Goal: Task Accomplishment & Management: Manage account settings

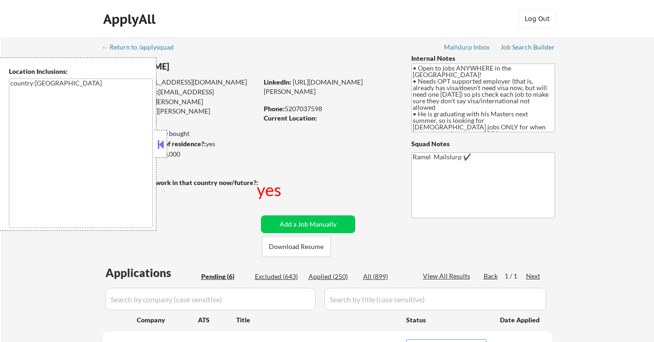
select select ""pending""
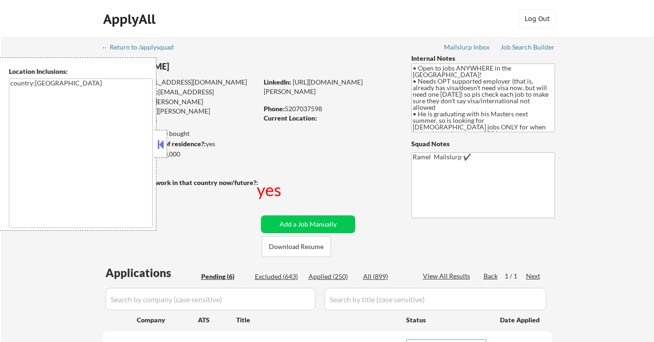
select select ""pending""
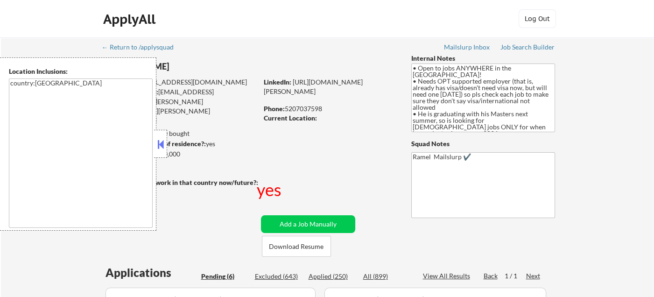
click at [158, 148] on button at bounding box center [160, 144] width 10 height 14
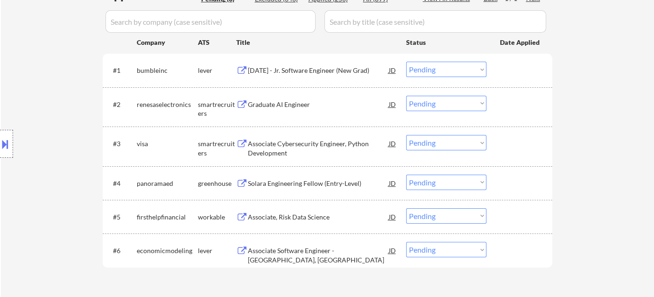
scroll to position [311, 0]
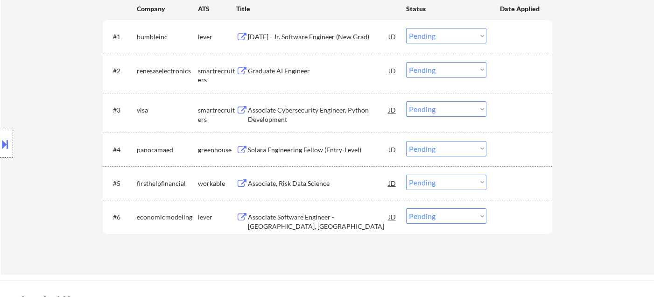
click at [9, 148] on button at bounding box center [5, 143] width 10 height 15
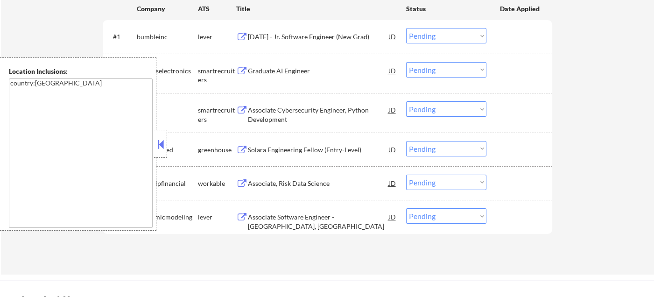
click at [160, 148] on button at bounding box center [160, 144] width 10 height 14
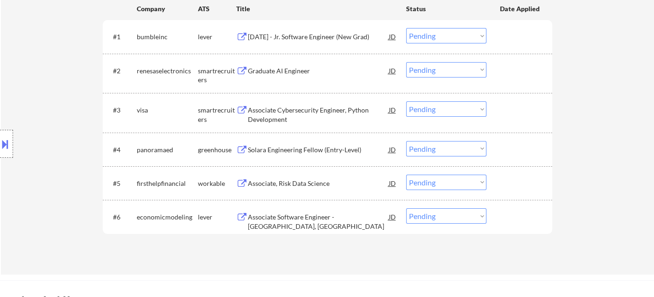
click at [268, 41] on div "2026 January - Jr. Software Engineer (New Grad)" at bounding box center [318, 36] width 141 height 17
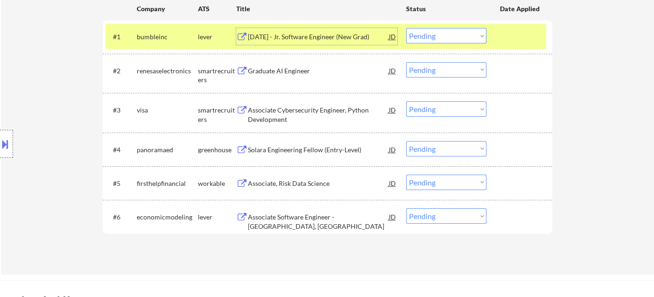
click at [467, 34] on select "Choose an option... Pending Applied Excluded (Questions) Excluded (Expired) Exc…" at bounding box center [446, 35] width 80 height 15
click at [406, 28] on select "Choose an option... Pending Applied Excluded (Questions) Excluded (Expired) Exc…" at bounding box center [446, 35] width 80 height 15
select select ""pending""
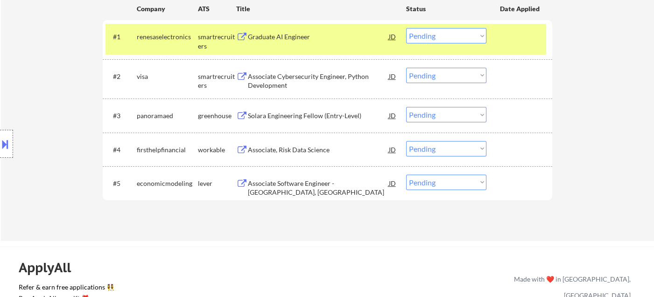
click at [287, 77] on div "Associate Cybersecurity Engineer, Python Development" at bounding box center [318, 81] width 141 height 18
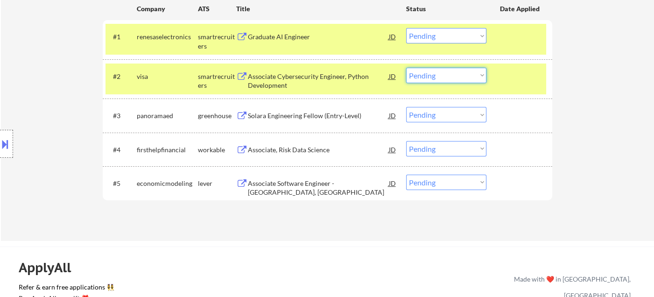
click at [437, 75] on select "Choose an option... Pending Applied Excluded (Questions) Excluded (Expired) Exc…" at bounding box center [446, 75] width 80 height 15
click at [406, 68] on select "Choose an option... Pending Applied Excluded (Questions) Excluded (Expired) Exc…" at bounding box center [446, 75] width 80 height 15
select select ""pending""
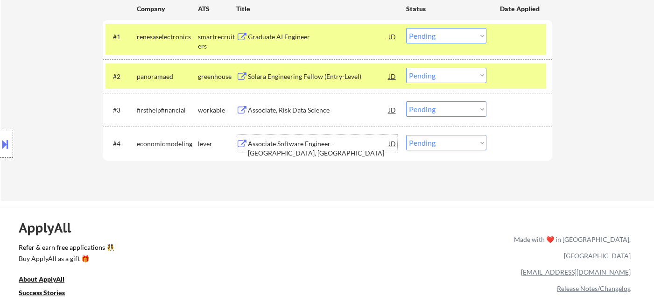
click at [294, 141] on div "Associate Software Engineer - Moscow, ID" at bounding box center [318, 148] width 141 height 18
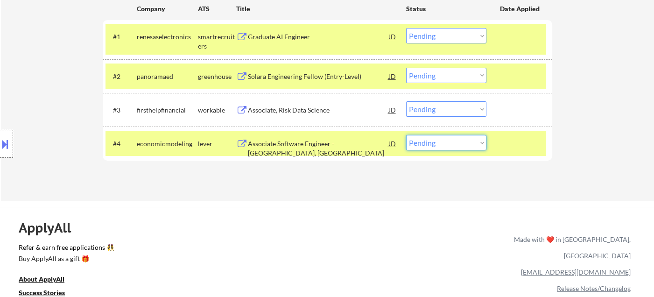
click at [459, 140] on select "Choose an option... Pending Applied Excluded (Questions) Excluded (Expired) Exc…" at bounding box center [446, 142] width 80 height 15
select select ""excluded__bad_match_""
click at [406, 135] on select "Choose an option... Pending Applied Excluded (Questions) Excluded (Expired) Exc…" at bounding box center [446, 142] width 80 height 15
click at [308, 107] on div "Associate, Risk Data Science" at bounding box center [318, 109] width 141 height 9
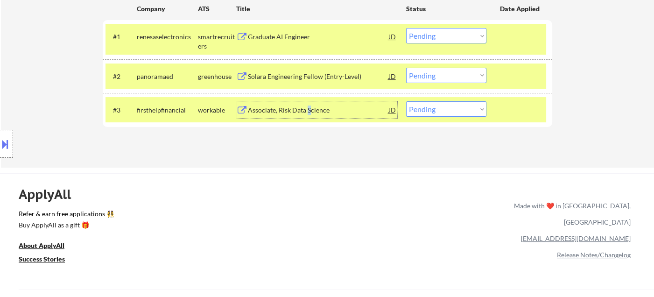
click at [443, 112] on select "Choose an option... Pending Applied Excluded (Questions) Excluded (Expired) Exc…" at bounding box center [446, 108] width 80 height 15
select select ""excluded__salary_""
click at [406, 101] on select "Choose an option... Pending Applied Excluded (Questions) Excluded (Expired) Exc…" at bounding box center [446, 108] width 80 height 15
click at [284, 74] on div "Solara Engineering Fellow (Entry-Level)" at bounding box center [318, 76] width 141 height 9
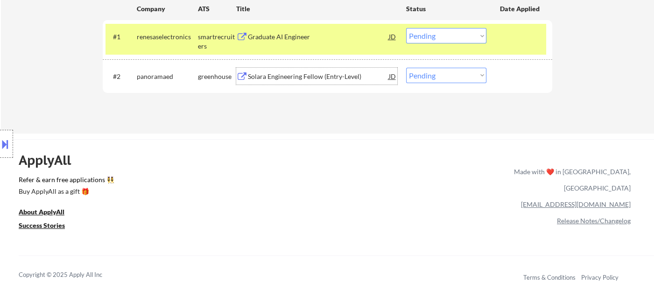
drag, startPoint x: 442, startPoint y: 71, endPoint x: 447, endPoint y: 81, distance: 10.9
click at [443, 71] on select "Choose an option... Pending Applied Excluded (Questions) Excluded (Expired) Exc…" at bounding box center [446, 75] width 80 height 15
select select ""excluded__salary_""
click at [406, 68] on select "Choose an option... Pending Applied Excluded (Questions) Excluded (Expired) Exc…" at bounding box center [446, 75] width 80 height 15
click at [280, 40] on div "Graduate AI Engineer" at bounding box center [318, 36] width 141 height 9
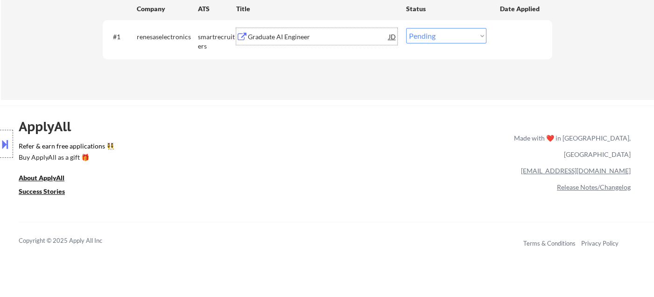
click at [426, 30] on select "Choose an option... Pending Applied Excluded (Questions) Excluded (Expired) Exc…" at bounding box center [446, 35] width 80 height 15
click at [443, 33] on select "Choose an option... Pending Applied Excluded (Questions) Excluded (Expired) Exc…" at bounding box center [446, 35] width 80 height 15
select select ""excluded__other_""
click at [406, 28] on select "Choose an option... Pending Applied Excluded (Questions) Excluded (Expired) Exc…" at bounding box center [446, 35] width 80 height 15
click at [274, 129] on div "ApplyAll Refer & earn free applications 👯‍♀️ Buy ApplyAll as a gift 🎁 About App…" at bounding box center [327, 186] width 654 height 148
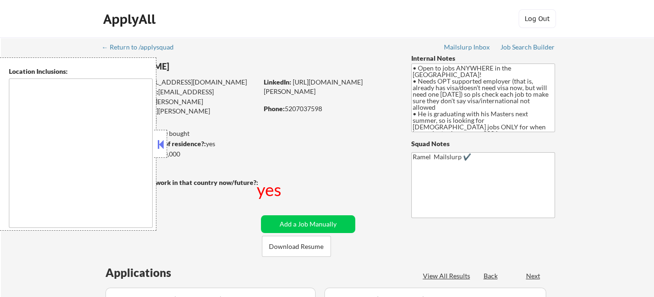
type textarea "country:[GEOGRAPHIC_DATA]"
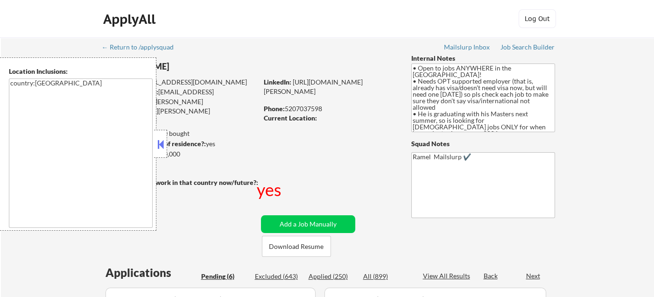
select select ""pending""
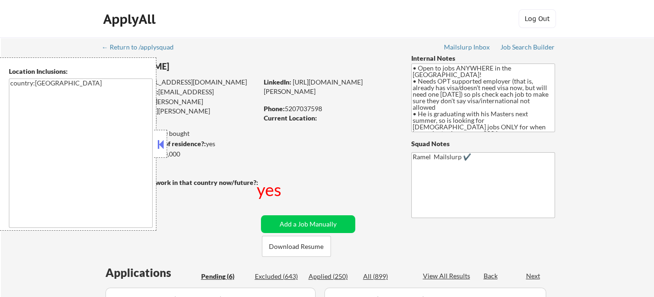
select select ""pending""
click at [164, 144] on button at bounding box center [160, 144] width 10 height 14
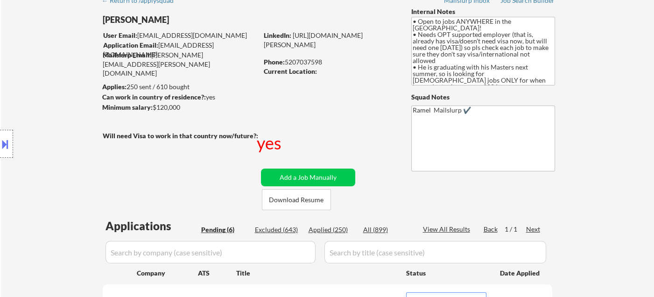
scroll to position [155, 0]
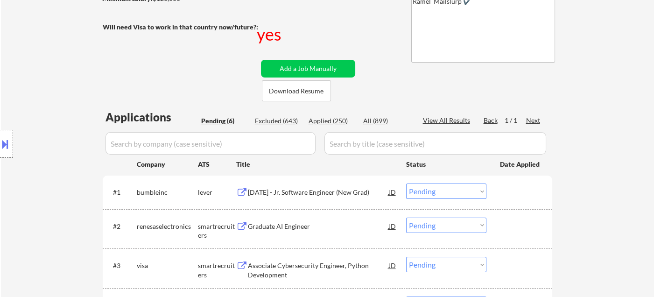
click at [342, 119] on div "Applied (250)" at bounding box center [331, 120] width 47 height 9
select select ""applied""
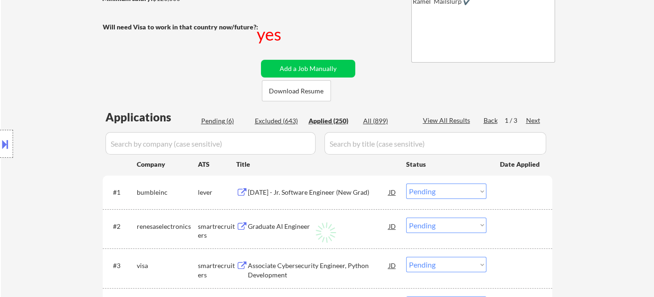
select select ""applied""
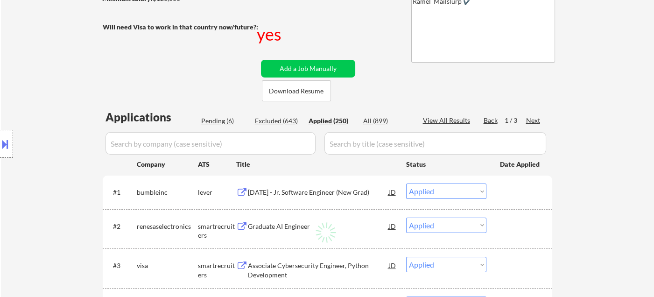
select select ""applied""
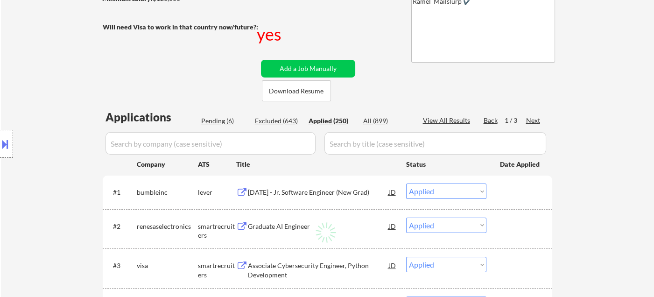
select select ""applied""
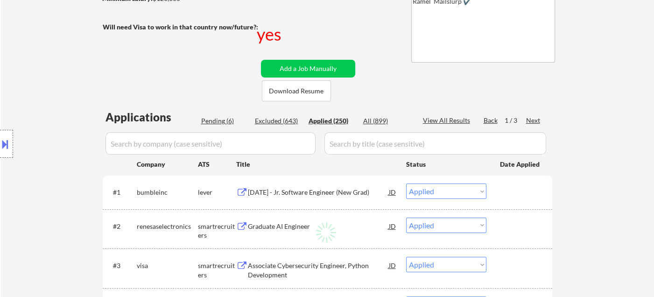
select select ""applied""
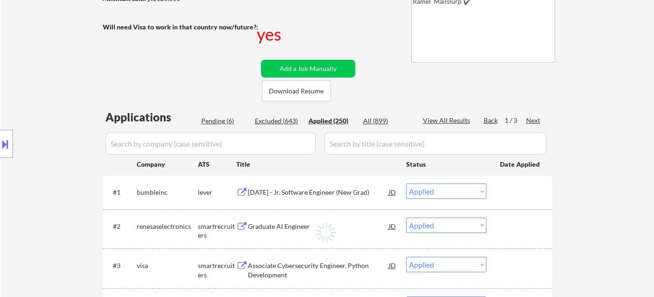
select select ""applied""
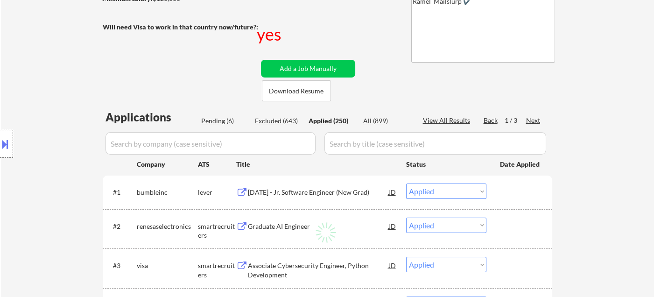
select select ""applied""
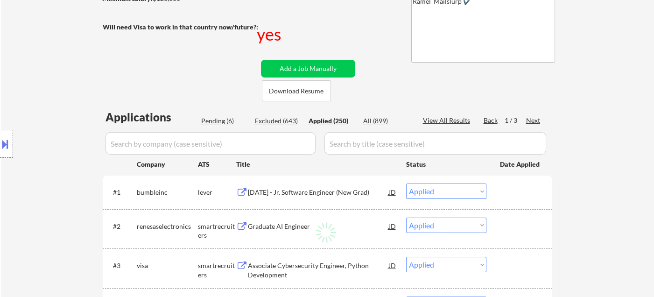
select select ""applied""
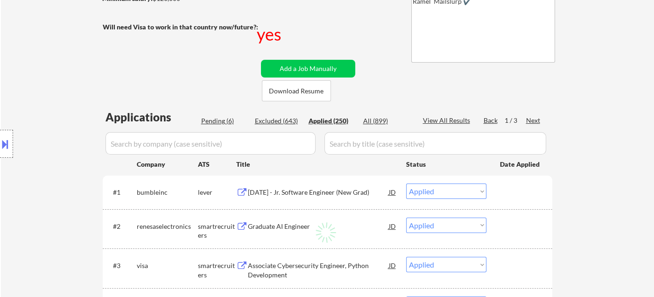
select select ""applied""
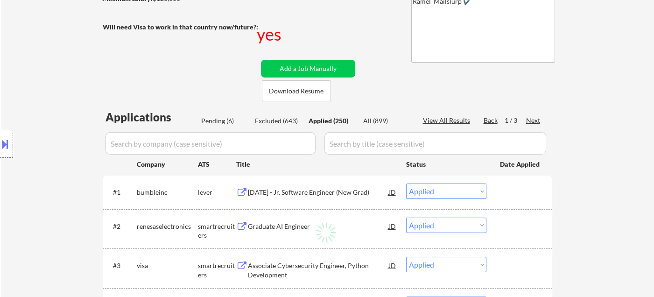
select select ""applied""
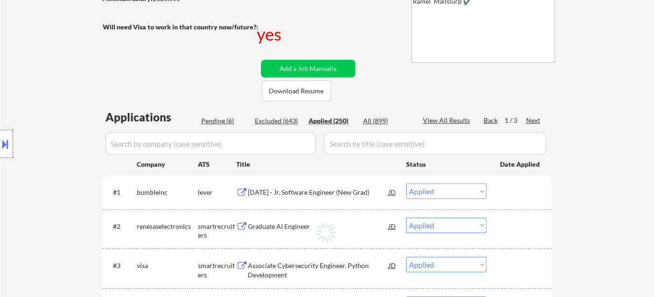
select select ""applied""
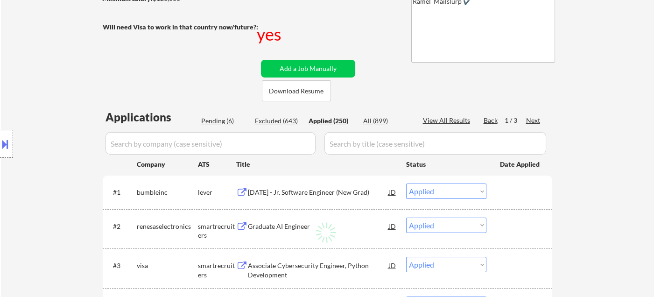
select select ""applied""
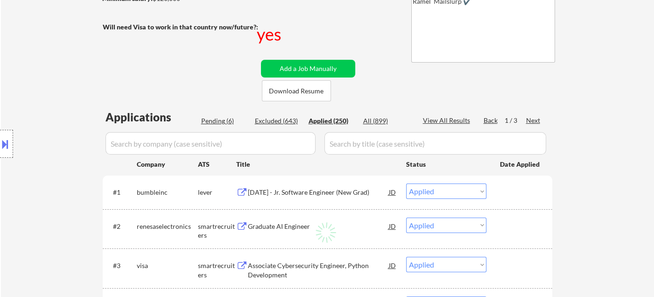
select select ""applied""
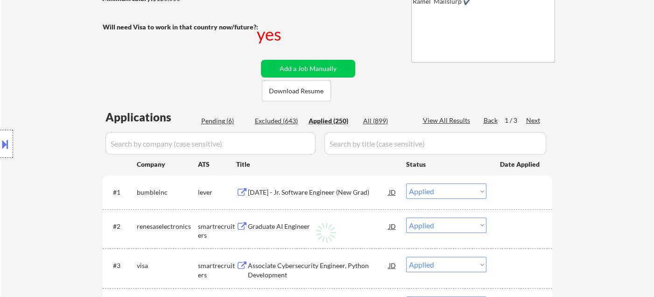
select select ""applied""
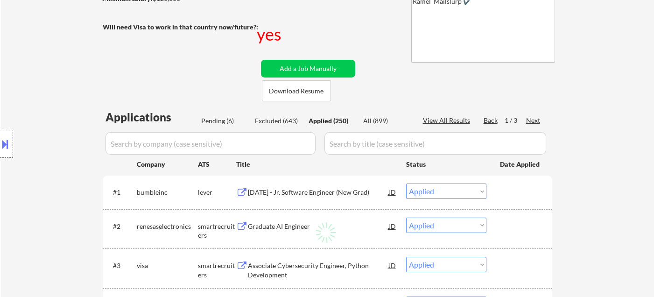
select select ""applied""
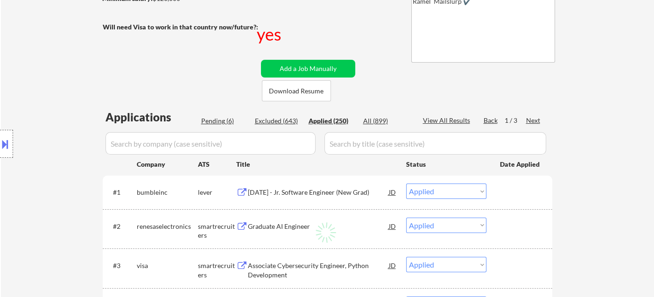
select select ""applied""
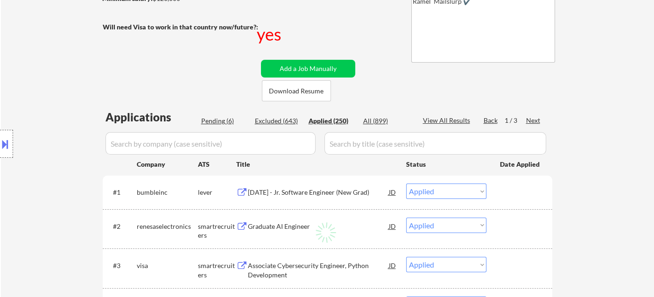
select select ""applied""
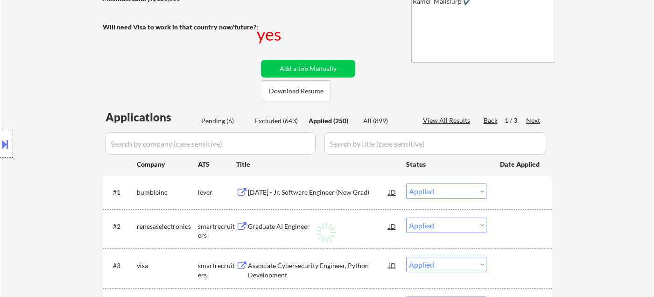
select select ""applied""
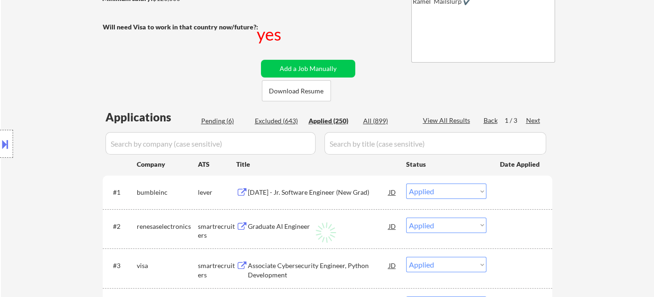
select select ""applied""
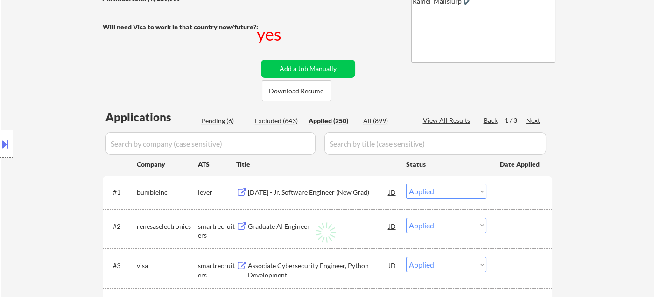
select select ""applied""
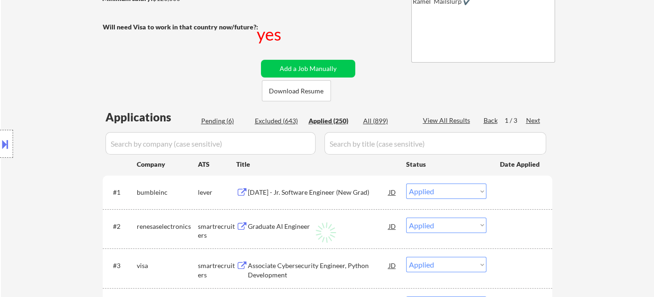
select select ""applied""
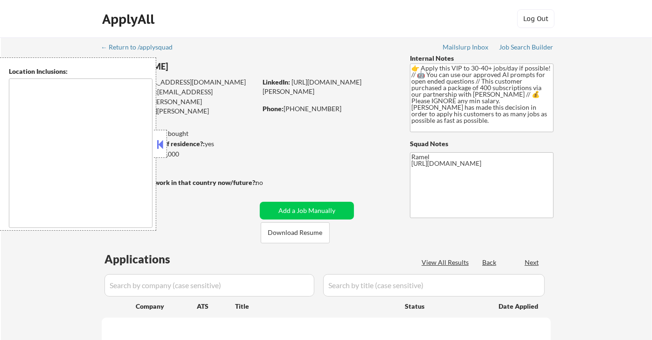
type textarea "[GEOGRAPHIC_DATA], [GEOGRAPHIC_DATA] [GEOGRAPHIC_DATA], [GEOGRAPHIC_DATA] [GEOG…"
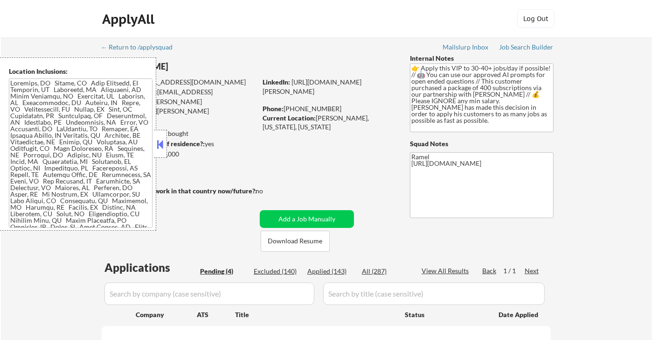
select select ""pending""
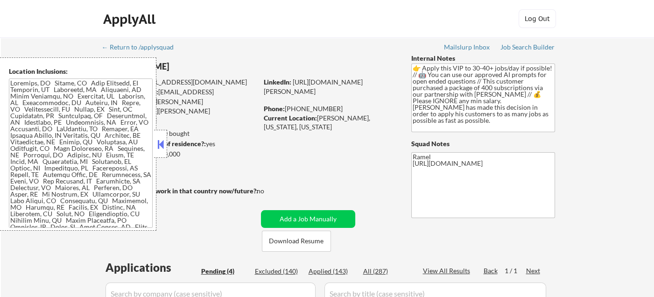
click at [158, 145] on button at bounding box center [160, 144] width 10 height 14
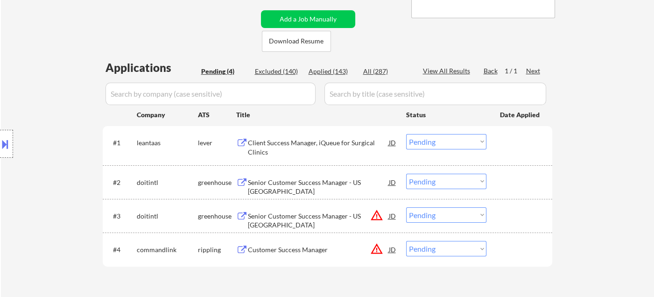
scroll to position [207, 0]
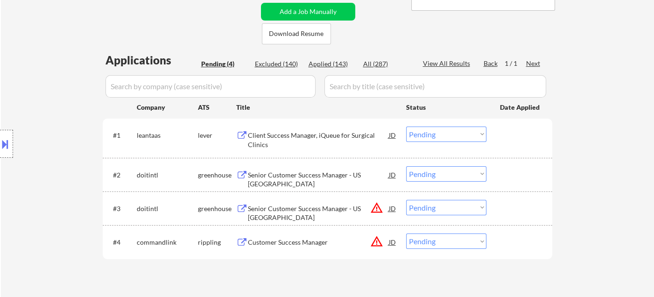
click at [283, 137] on div "Client Success Manager, iQueue for Surgical Clinics" at bounding box center [318, 140] width 141 height 18
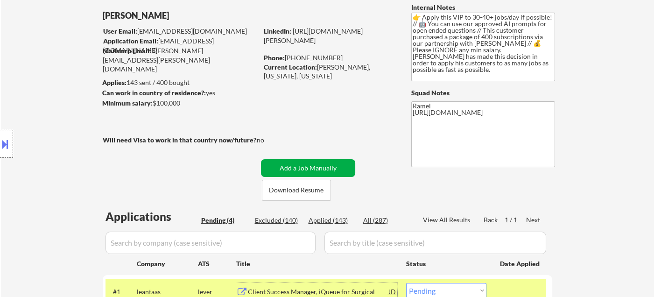
scroll to position [0, 0]
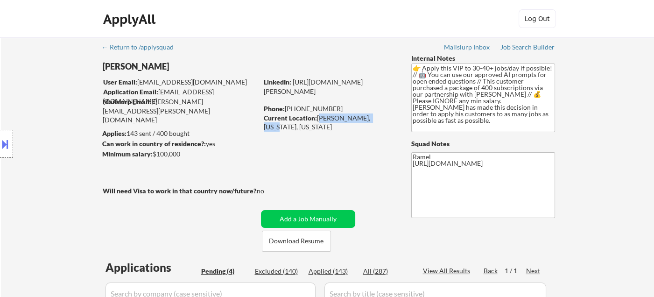
drag, startPoint x: 317, startPoint y: 119, endPoint x: 376, endPoint y: 117, distance: 58.4
click at [376, 117] on div "Current Location: Marcellus, New York, New York" at bounding box center [330, 122] width 132 height 18
copy div "Marcellus, New York"
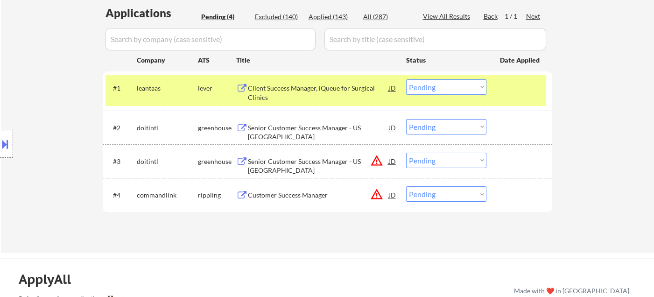
scroll to position [259, 0]
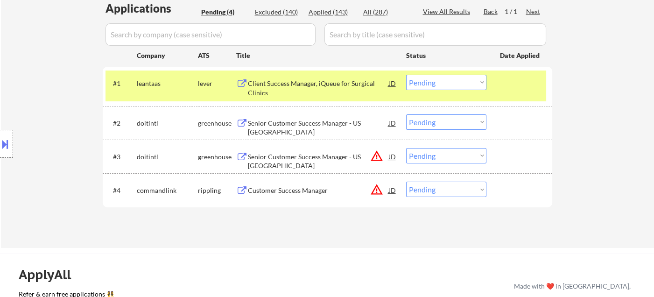
click at [428, 80] on select "Choose an option... Pending Applied Excluded (Questions) Excluded (Expired) Exc…" at bounding box center [446, 82] width 80 height 15
click at [406, 75] on select "Choose an option... Pending Applied Excluded (Questions) Excluded (Expired) Exc…" at bounding box center [446, 82] width 80 height 15
click at [311, 121] on div "Senior Customer Success Manager - US East" at bounding box center [318, 128] width 141 height 18
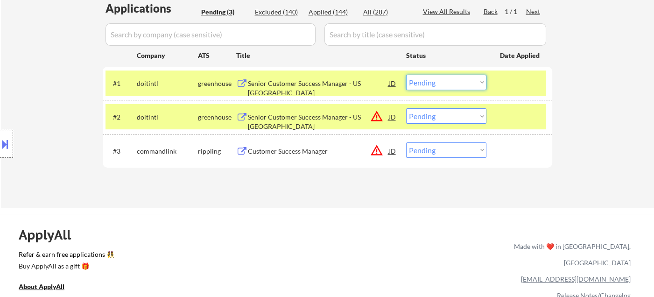
drag, startPoint x: 450, startPoint y: 83, endPoint x: 450, endPoint y: 88, distance: 5.1
click at [450, 83] on select "Choose an option... Pending Applied Excluded (Questions) Excluded (Expired) Exc…" at bounding box center [446, 82] width 80 height 15
select select ""applied""
click at [406, 75] on select "Choose an option... Pending Applied Excluded (Questions) Excluded (Expired) Exc…" at bounding box center [446, 82] width 80 height 15
drag, startPoint x: 458, startPoint y: 116, endPoint x: 461, endPoint y: 122, distance: 6.7
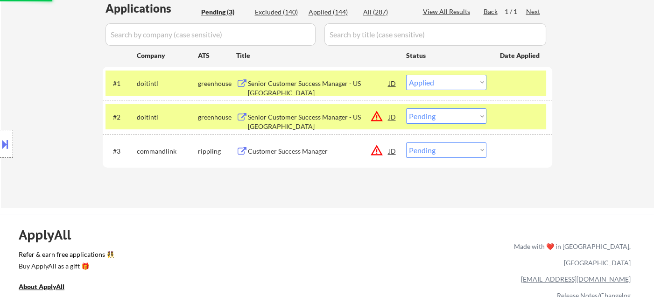
click at [458, 116] on select "Choose an option... Pending Applied Excluded (Questions) Excluded (Expired) Exc…" at bounding box center [446, 115] width 80 height 15
select select ""excluded__location_""
click at [406, 108] on select "Choose an option... Pending Applied Excluded (Questions) Excluded (Expired) Exc…" at bounding box center [446, 115] width 80 height 15
click at [268, 152] on div "Customer Success Manager" at bounding box center [318, 151] width 141 height 9
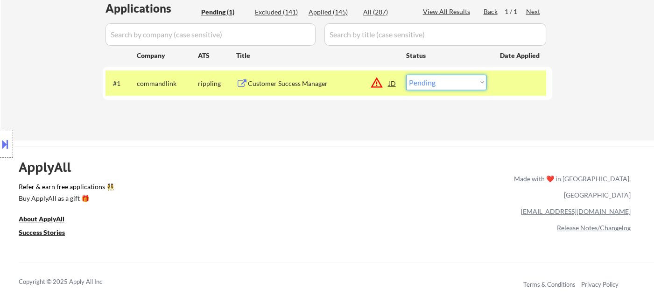
drag, startPoint x: 417, startPoint y: 78, endPoint x: 424, endPoint y: 88, distance: 12.7
click at [417, 78] on select "Choose an option... Pending Applied Excluded (Questions) Excluded (Expired) Exc…" at bounding box center [446, 82] width 80 height 15
select select ""excluded__location_""
click at [406, 75] on select "Choose an option... Pending Applied Excluded (Questions) Excluded (Expired) Exc…" at bounding box center [446, 82] width 80 height 15
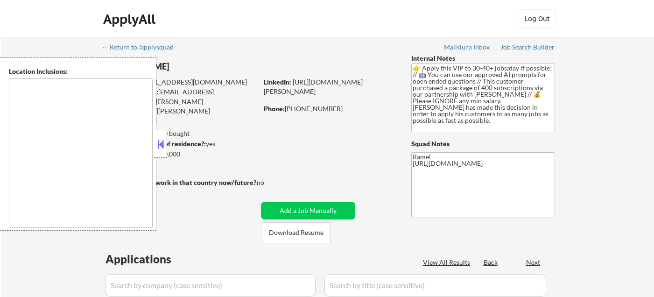
type textarea "[GEOGRAPHIC_DATA], [GEOGRAPHIC_DATA] [GEOGRAPHIC_DATA], [GEOGRAPHIC_DATA] [GEOG…"
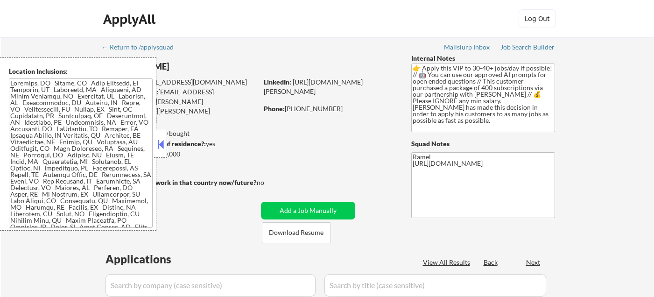
select select ""pending""
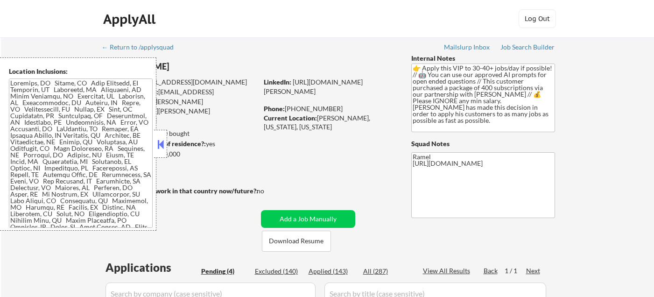
select select ""pending""
click at [340, 274] on div "Applied (144)" at bounding box center [331, 270] width 47 height 9
click at [161, 139] on button at bounding box center [160, 144] width 10 height 14
click at [162, 141] on button at bounding box center [160, 144] width 10 height 14
select select ""applied""
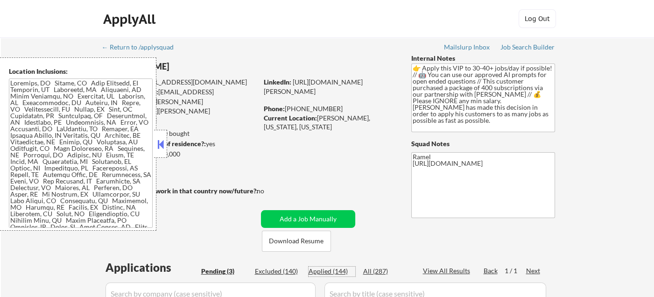
select select ""applied""
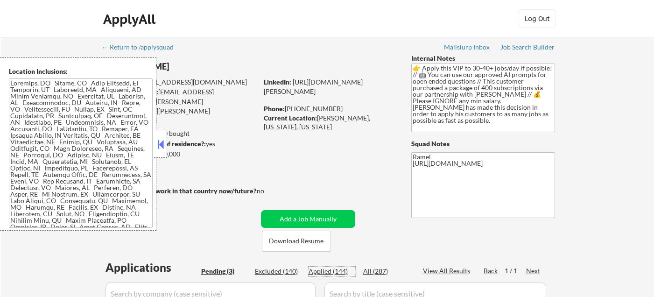
select select ""applied""
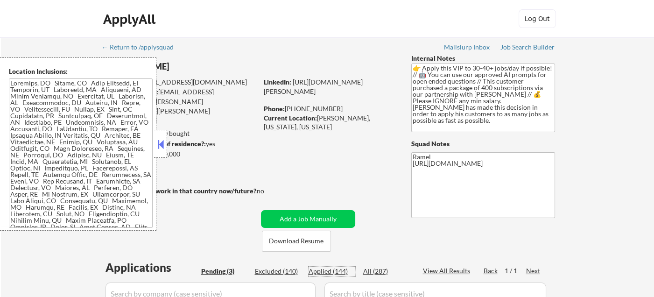
select select ""applied""
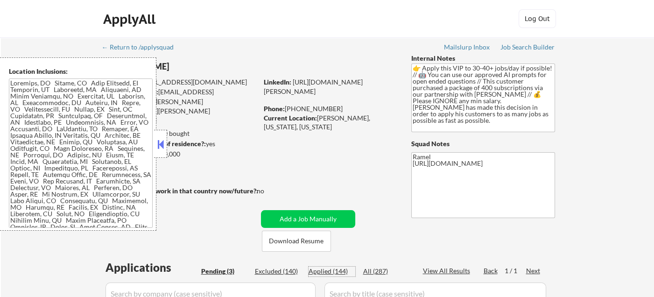
select select ""applied""
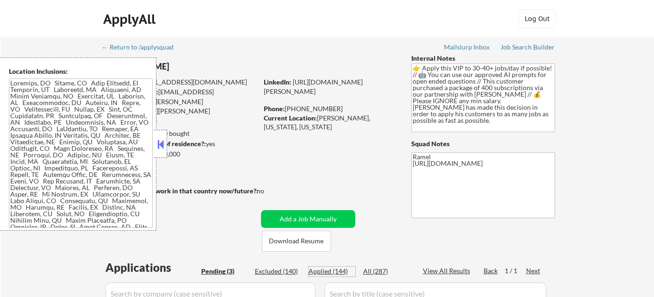
select select ""applied""
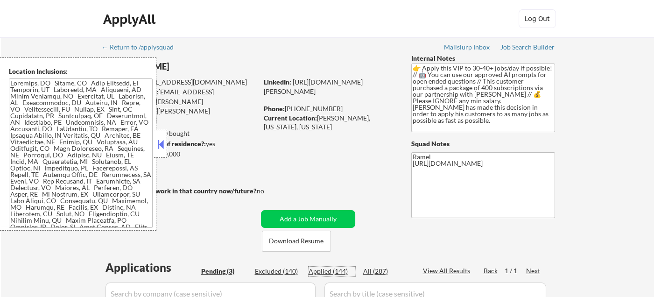
select select ""applied""
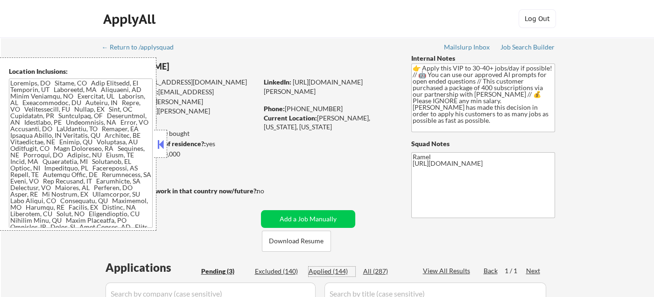
select select ""applied""
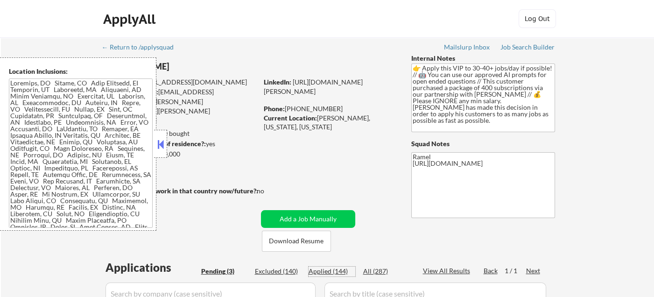
select select ""applied""
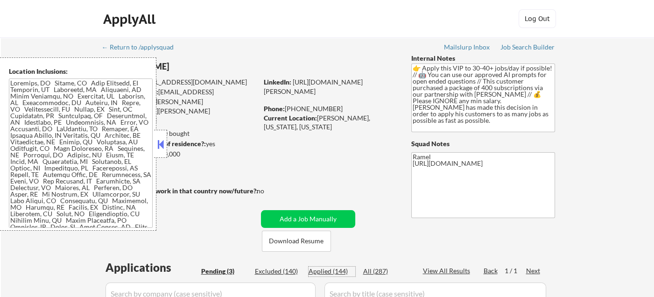
select select ""applied""
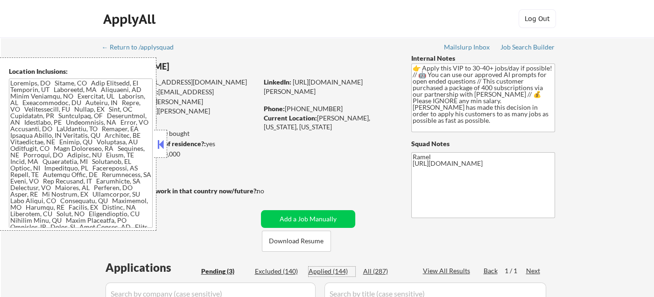
select select ""applied""
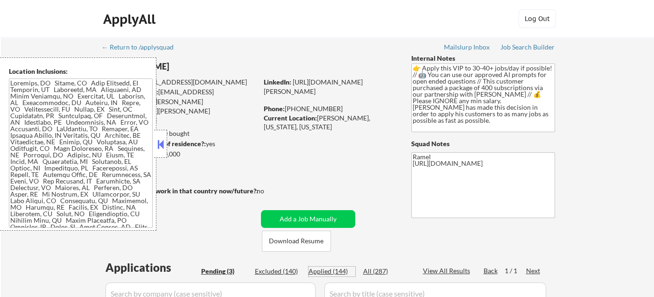
select select ""applied""
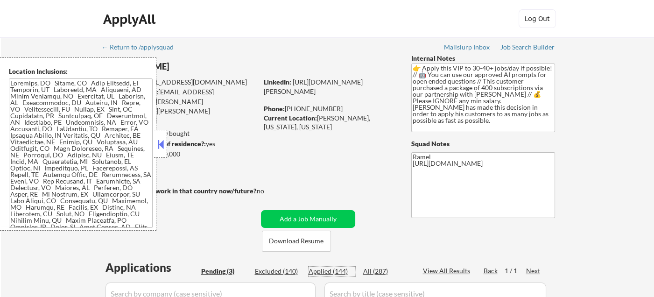
select select ""applied""
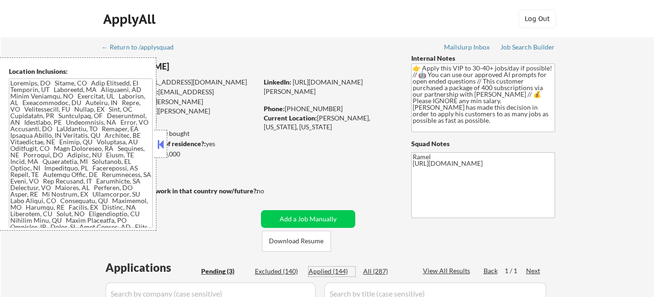
select select ""applied""
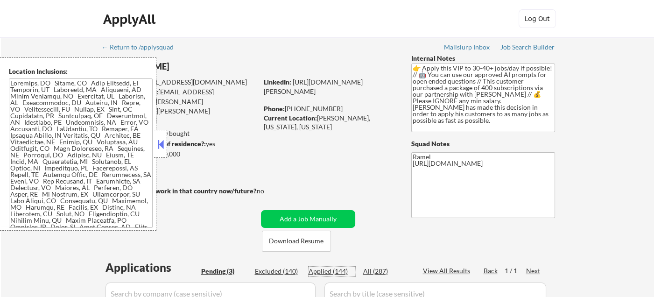
select select ""applied""
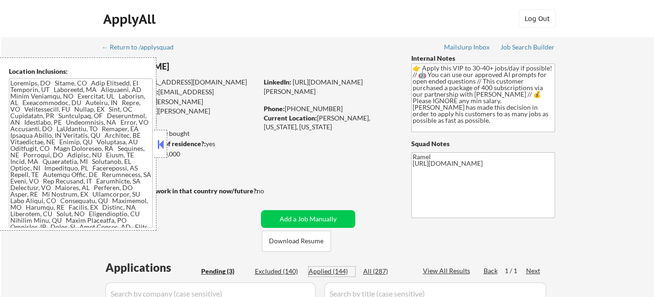
select select ""applied""
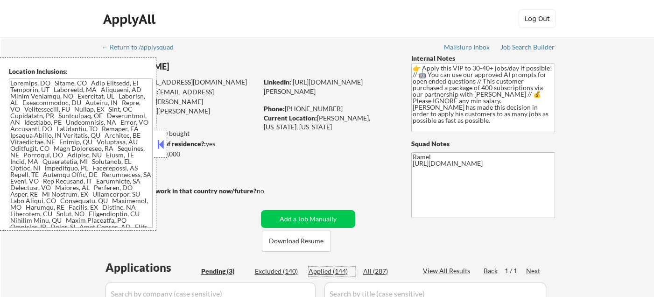
select select ""applied""
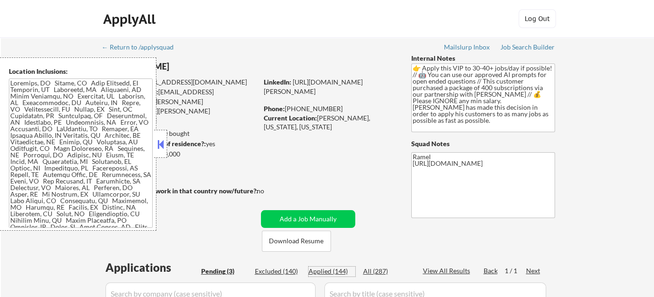
select select ""applied""
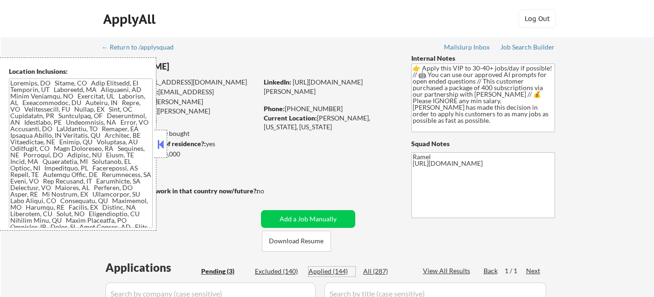
select select ""applied""
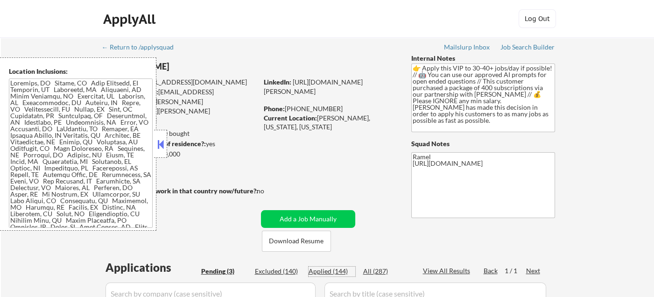
select select ""applied""
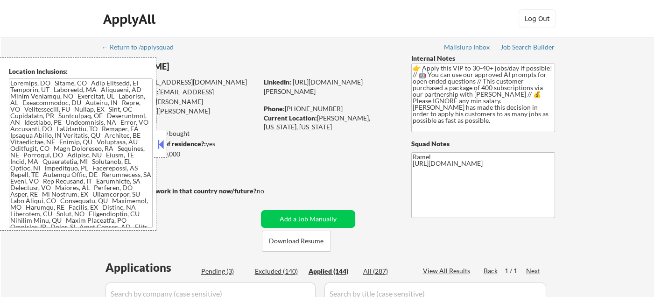
select select ""applied""
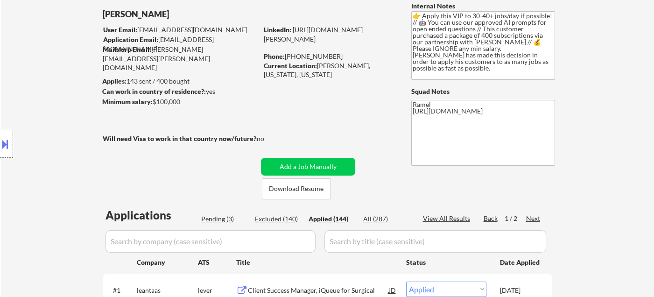
scroll to position [104, 0]
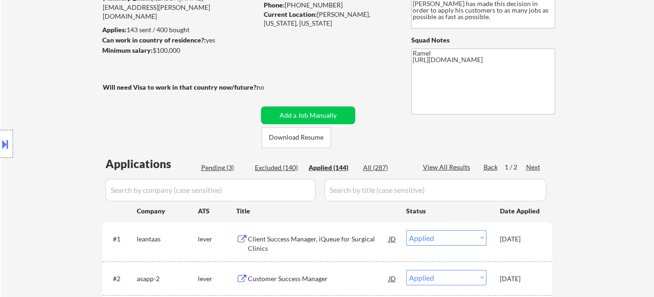
click at [447, 164] on div "View All Results" at bounding box center [448, 166] width 50 height 9
click at [29, 64] on div "Location Inclusions:" at bounding box center [83, 143] width 167 height 173
select select ""applied""
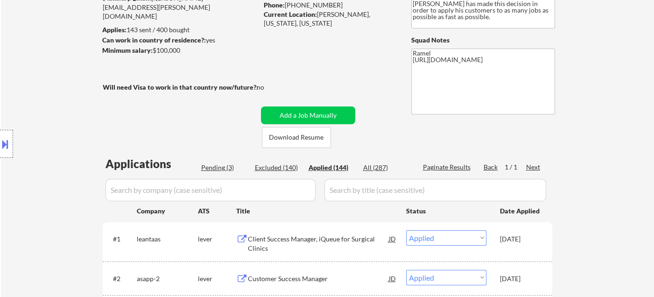
select select ""applied""
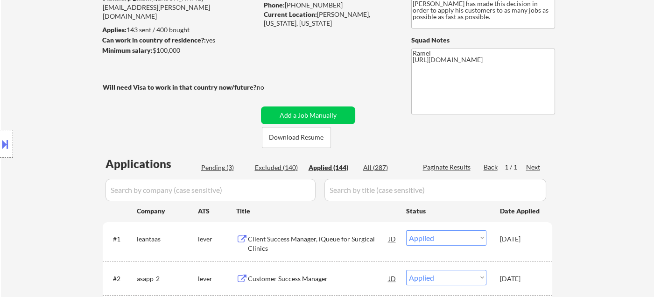
select select ""applied""
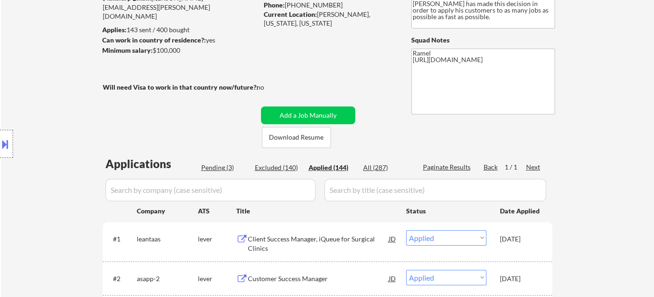
select select ""applied""
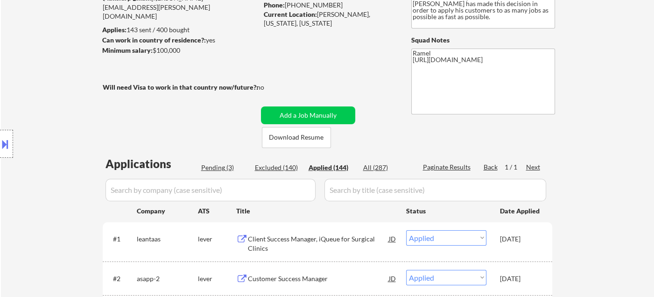
select select ""applied""
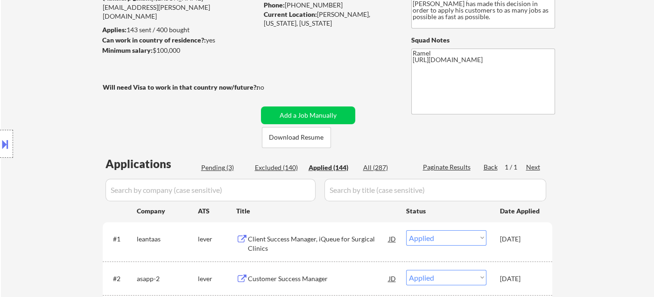
select select ""applied""
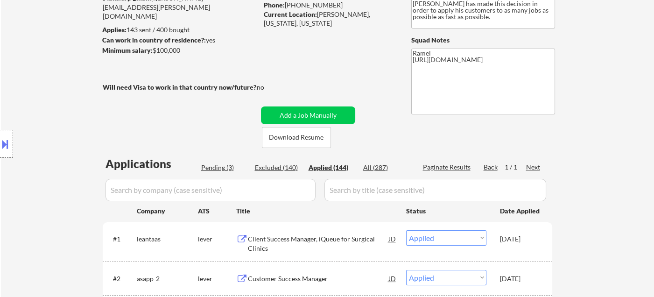
select select ""applied""
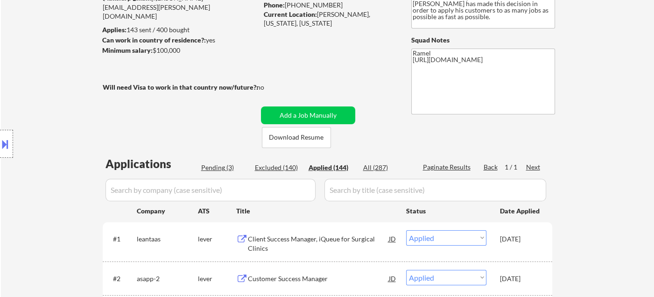
select select ""applied""
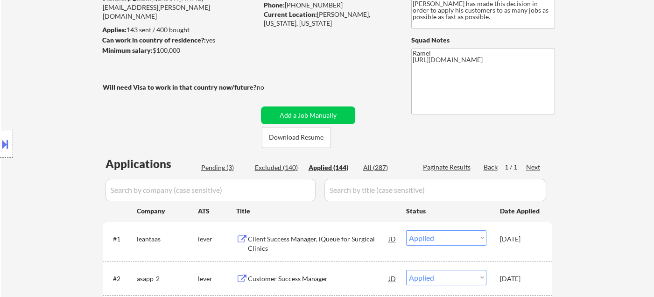
select select ""applied""
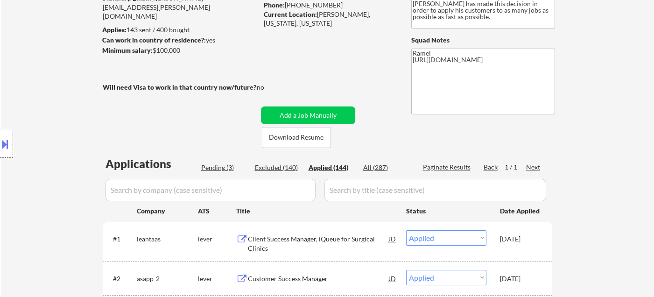
select select ""applied""
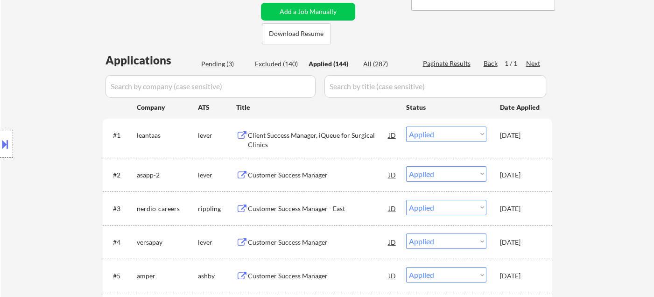
select select ""applied""
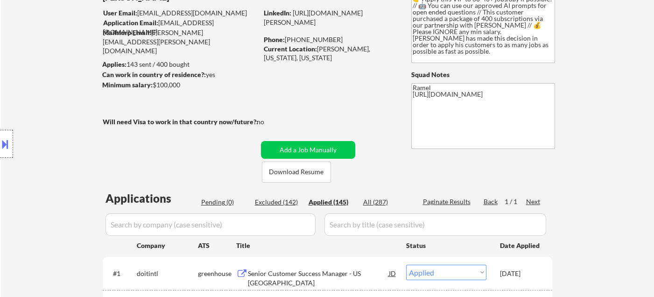
scroll to position [52, 0]
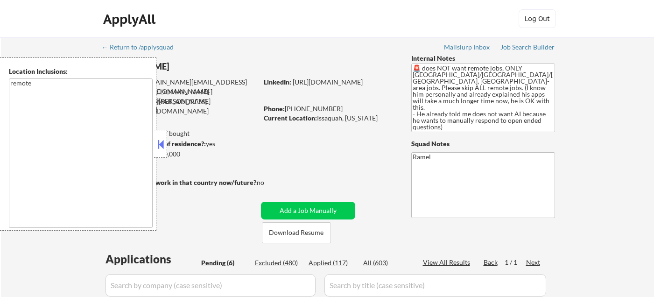
select select ""pending""
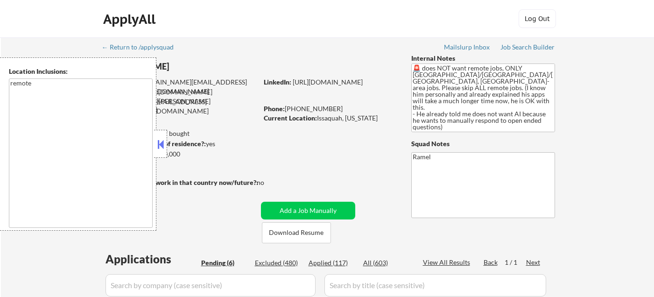
select select ""pending""
click at [164, 147] on button at bounding box center [160, 144] width 10 height 14
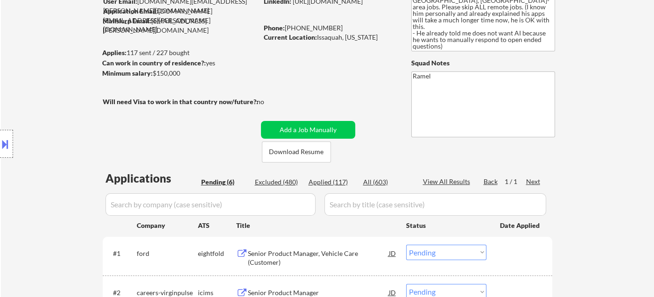
scroll to position [52, 0]
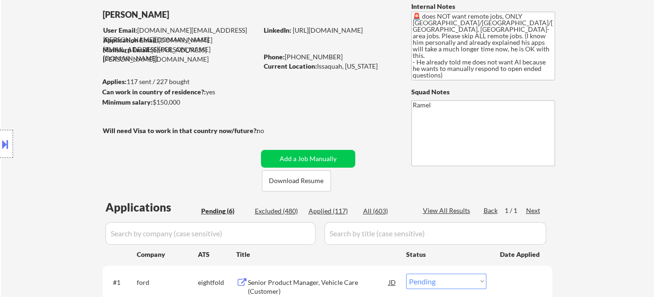
click at [45, 75] on div "Location Inclusions: remote" at bounding box center [83, 143] width 167 height 173
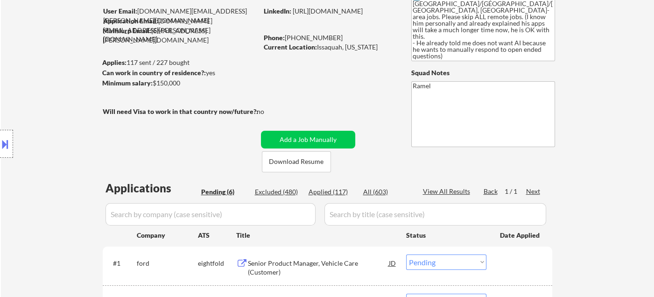
scroll to position [207, 0]
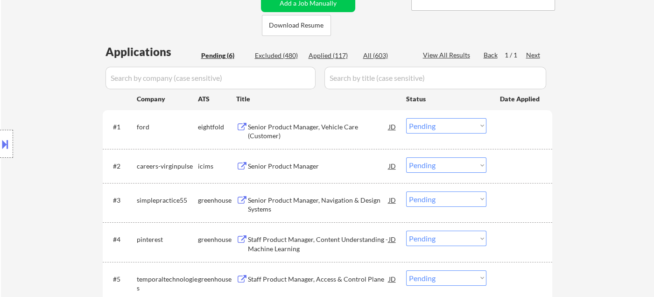
click at [322, 132] on div "Senior Product Manager, Vehicle Care (Customer)" at bounding box center [318, 131] width 141 height 18
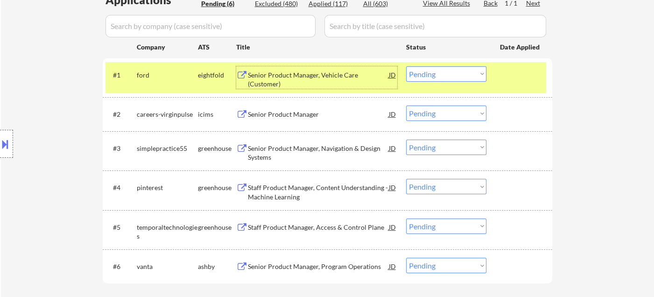
scroll to position [311, 0]
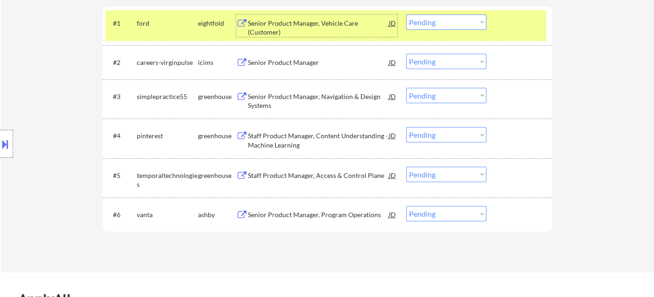
click at [311, 101] on div "Senior Product Manager, Navigation & Design Systems" at bounding box center [318, 101] width 141 height 18
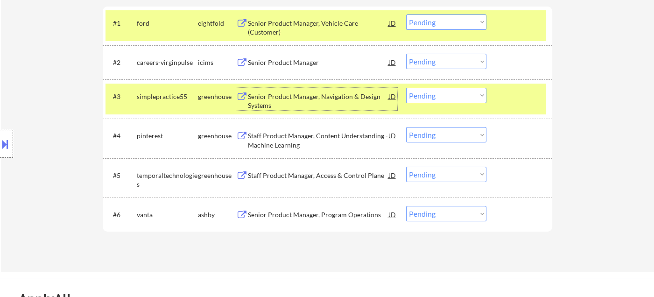
click at [477, 98] on select "Choose an option... Pending Applied Excluded (Questions) Excluded (Expired) Exc…" at bounding box center [446, 95] width 80 height 15
click at [406, 88] on select "Choose an option... Pending Applied Excluded (Questions) Excluded (Expired) Exc…" at bounding box center [446, 95] width 80 height 15
click at [300, 138] on div "Staff Product Manager, Content Understanding - Machine Learning" at bounding box center [318, 140] width 141 height 18
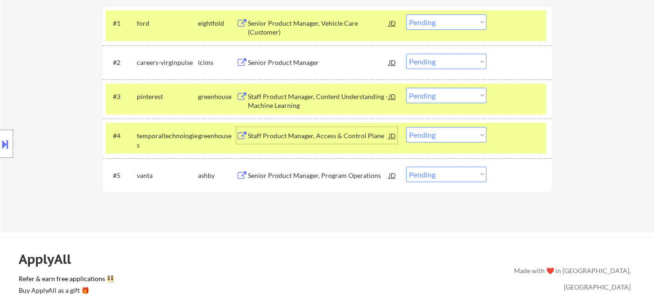
click at [441, 96] on select "Choose an option... Pending Applied Excluded (Questions) Excluded (Expired) Exc…" at bounding box center [446, 95] width 80 height 15
click at [406, 88] on select "Choose an option... Pending Applied Excluded (Questions) Excluded (Expired) Exc…" at bounding box center [446, 95] width 80 height 15
click at [343, 141] on div "Staff Product Manager, Access & Control Plane" at bounding box center [318, 135] width 141 height 17
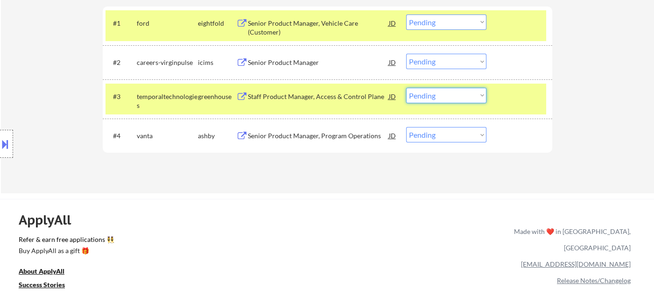
click at [432, 97] on select "Choose an option... Pending Applied Excluded (Questions) Excluded (Expired) Exc…" at bounding box center [446, 95] width 80 height 15
click at [406, 88] on select "Choose an option... Pending Applied Excluded (Questions) Excluded (Expired) Exc…" at bounding box center [446, 95] width 80 height 15
click at [299, 133] on div "Senior Product Manager, Program Operations" at bounding box center [318, 135] width 141 height 9
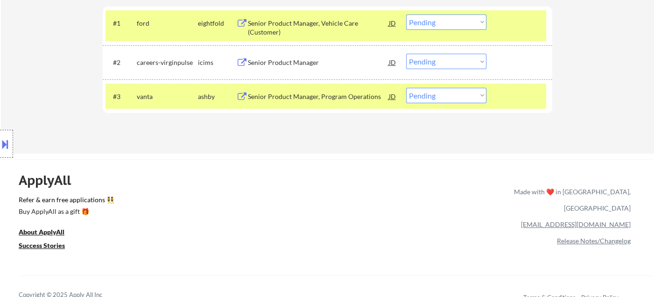
click at [455, 98] on select "Choose an option... Pending Applied Excluded (Questions) Excluded (Expired) Exc…" at bounding box center [446, 95] width 80 height 15
select select ""excluded__location_""
click at [406, 88] on select "Choose an option... Pending Applied Excluded (Questions) Excluded (Expired) Exc…" at bounding box center [446, 95] width 80 height 15
click at [293, 58] on div "Senior Product Manager" at bounding box center [318, 62] width 141 height 9
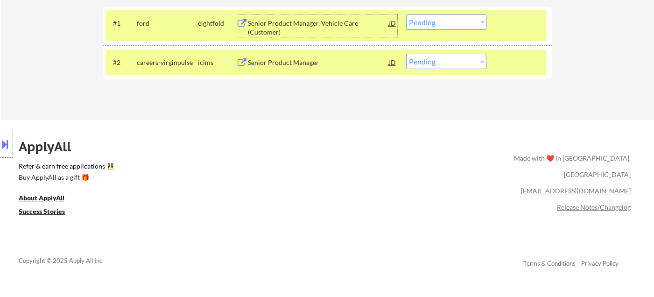
click at [313, 27] on div "Senior Product Manager, Vehicle Care (Customer)" at bounding box center [318, 28] width 141 height 18
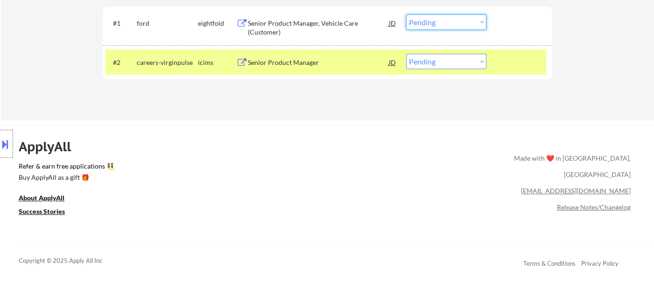
click at [450, 28] on select "Choose an option... Pending Applied Excluded (Questions) Excluded (Expired) Exc…" at bounding box center [446, 21] width 80 height 15
click at [406, 14] on select "Choose an option... Pending Applied Excluded (Questions) Excluded (Expired) Exc…" at bounding box center [446, 21] width 80 height 15
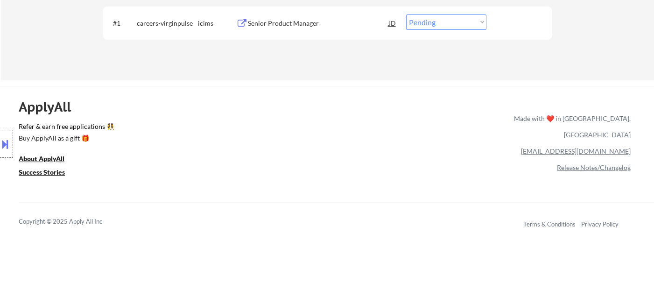
drag, startPoint x: 458, startPoint y: 23, endPoint x: 461, endPoint y: 28, distance: 5.6
click at [458, 23] on select "Choose an option... Pending Applied Excluded (Questions) Excluded (Expired) Exc…" at bounding box center [446, 21] width 80 height 15
select select ""excluded__other_""
click at [406, 14] on select "Choose an option... Pending Applied Excluded (Questions) Excluded (Expired) Exc…" at bounding box center [446, 21] width 80 height 15
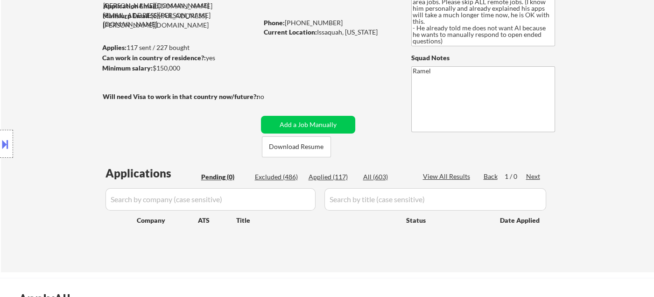
scroll to position [0, 0]
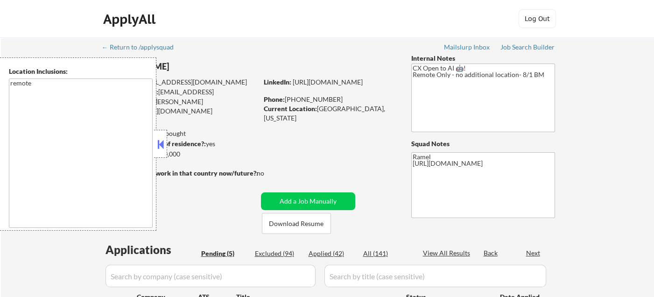
select select ""pending""
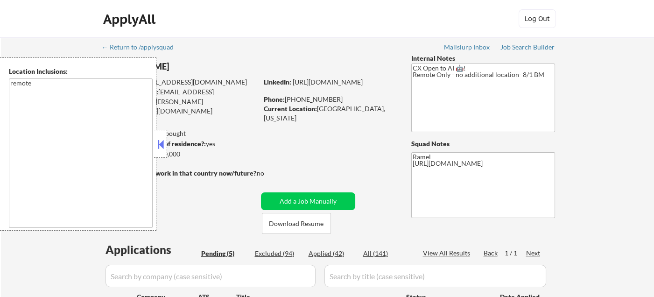
drag, startPoint x: 161, startPoint y: 143, endPoint x: 168, endPoint y: 132, distance: 13.9
click at [161, 143] on button at bounding box center [160, 144] width 10 height 14
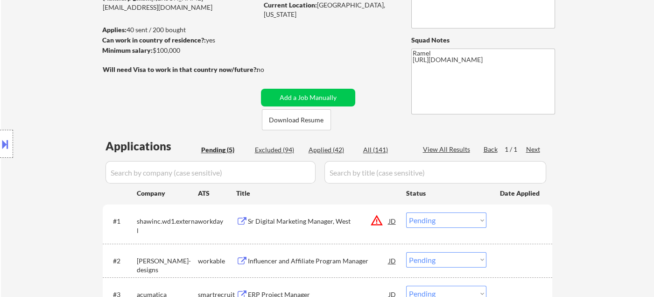
scroll to position [207, 0]
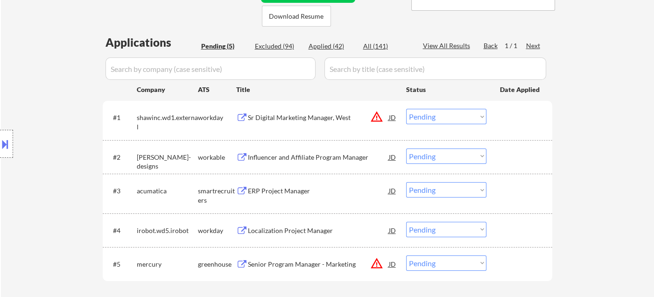
click at [302, 155] on div "Influencer and Affiliate Program Manager" at bounding box center [318, 157] width 141 height 9
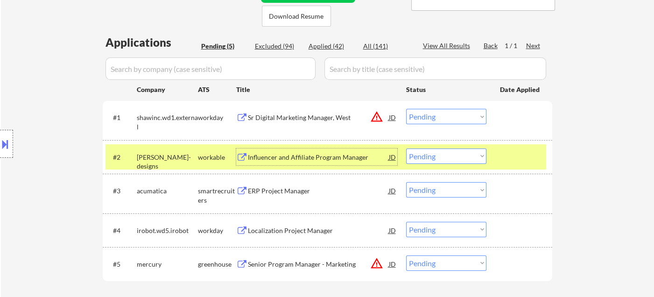
click at [435, 152] on select "Choose an option... Pending Applied Excluded (Questions) Excluded (Expired) Exc…" at bounding box center [446, 155] width 80 height 15
click at [406, 148] on select "Choose an option... Pending Applied Excluded (Questions) Excluded (Expired) Exc…" at bounding box center [446, 155] width 80 height 15
click at [275, 192] on div "ERP Project Manager" at bounding box center [318, 190] width 141 height 9
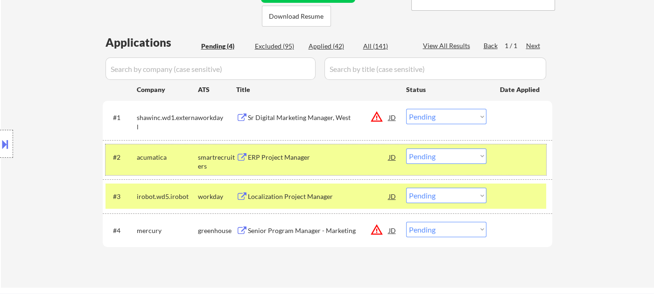
click at [439, 165] on div "#2 acumatica smartrecruiters ERP Project Manager JD Choose an option... Pending…" at bounding box center [325, 159] width 441 height 31
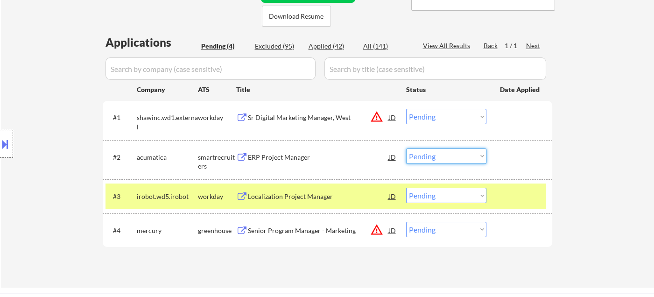
drag, startPoint x: 442, startPoint y: 153, endPoint x: 441, endPoint y: 162, distance: 9.8
click at [442, 153] on select "Choose an option... Pending Applied Excluded (Questions) Excluded (Expired) Exc…" at bounding box center [446, 155] width 80 height 15
click at [406, 148] on select "Choose an option... Pending Applied Excluded (Questions) Excluded (Expired) Exc…" at bounding box center [446, 155] width 80 height 15
click at [287, 198] on div "Localization Project Manager" at bounding box center [318, 196] width 141 height 9
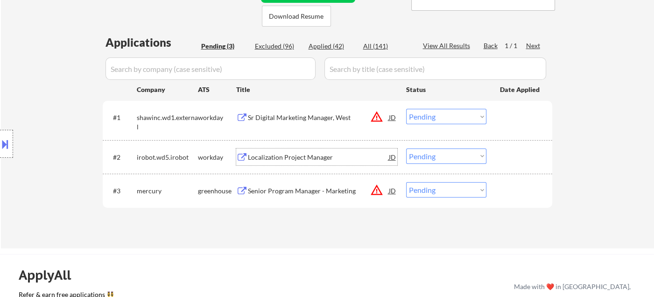
click at [302, 156] on div "Localization Project Manager" at bounding box center [318, 157] width 141 height 9
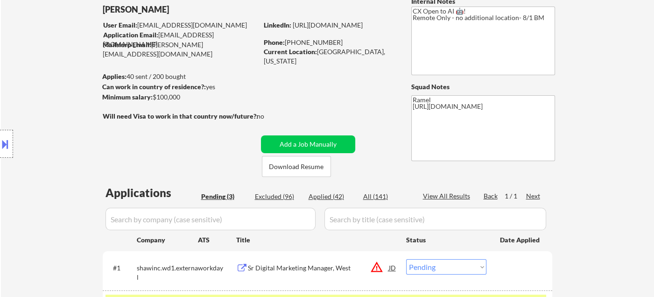
scroll to position [52, 0]
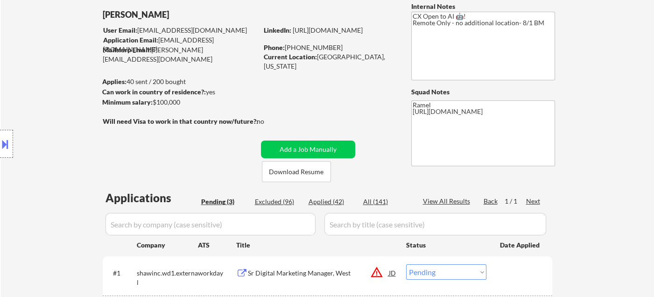
drag, startPoint x: 334, startPoint y: 47, endPoint x: 286, endPoint y: 46, distance: 48.5
click at [286, 46] on div "Phone: [PHONE_NUMBER]" at bounding box center [330, 47] width 132 height 9
copy div "[PHONE_NUMBER]"
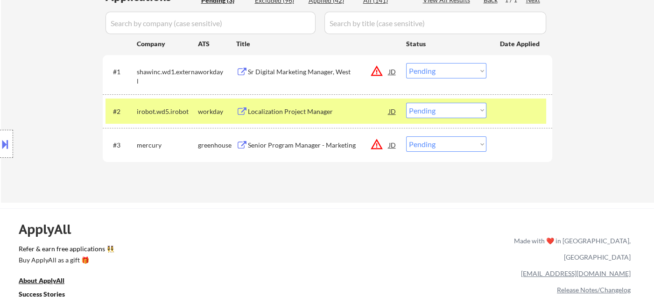
scroll to position [259, 0]
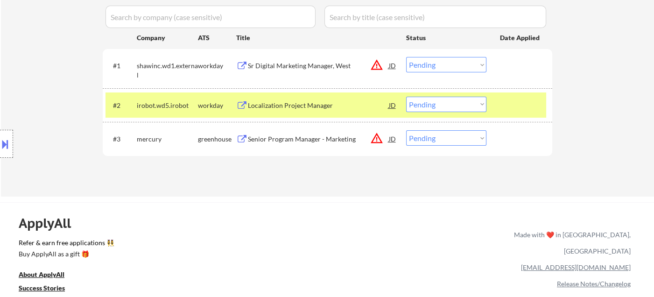
click at [433, 101] on select "Choose an option... Pending Applied Excluded (Questions) Excluded (Expired) Exc…" at bounding box center [446, 104] width 80 height 15
click at [406, 97] on select "Choose an option... Pending Applied Excluded (Questions) Excluded (Expired) Exc…" at bounding box center [446, 104] width 80 height 15
click at [274, 140] on div "Senior Program Manager - Marketing" at bounding box center [318, 138] width 141 height 9
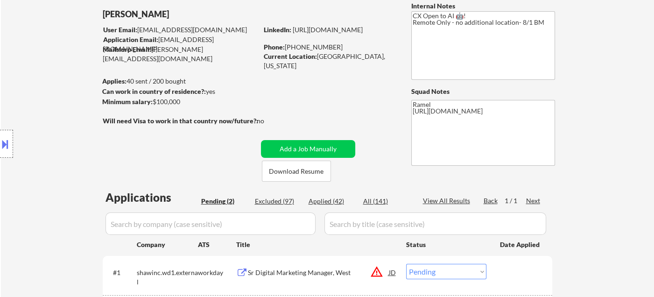
scroll to position [52, 0]
drag, startPoint x: 318, startPoint y: 58, endPoint x: 351, endPoint y: 58, distance: 32.7
click at [351, 58] on div "Current Location: [GEOGRAPHIC_DATA], [US_STATE]" at bounding box center [330, 61] width 132 height 18
copy div "[GEOGRAPHIC_DATA], [GEOGRAPHIC_DATA]"
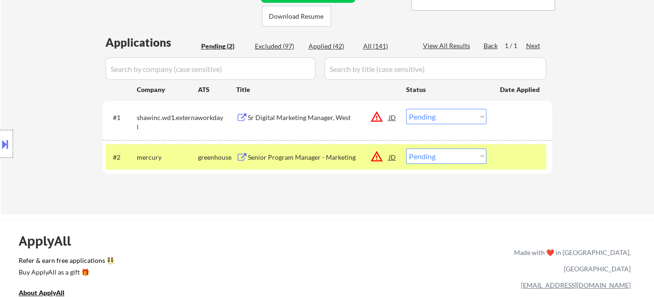
scroll to position [259, 0]
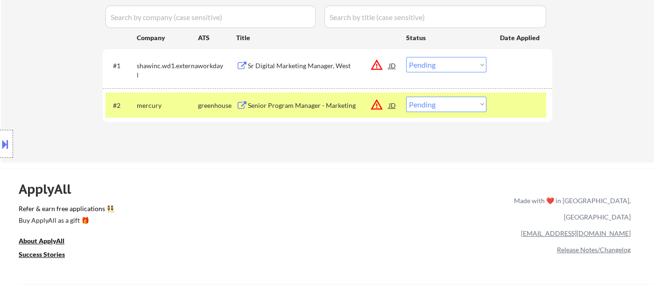
drag, startPoint x: 432, startPoint y: 105, endPoint x: 433, endPoint y: 111, distance: 5.2
click at [432, 105] on select "Choose an option... Pending Applied Excluded (Questions) Excluded (Expired) Exc…" at bounding box center [446, 104] width 80 height 15
select select ""applied""
click at [406, 97] on select "Choose an option... Pending Applied Excluded (Questions) Excluded (Expired) Exc…" at bounding box center [446, 104] width 80 height 15
click at [317, 70] on div "Sr Digital Marketing Manager, West" at bounding box center [318, 65] width 141 height 9
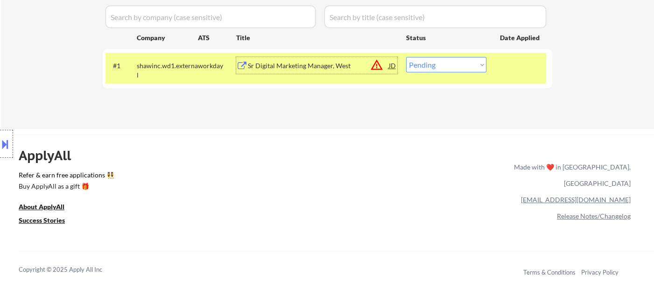
click at [4, 149] on button at bounding box center [5, 143] width 10 height 15
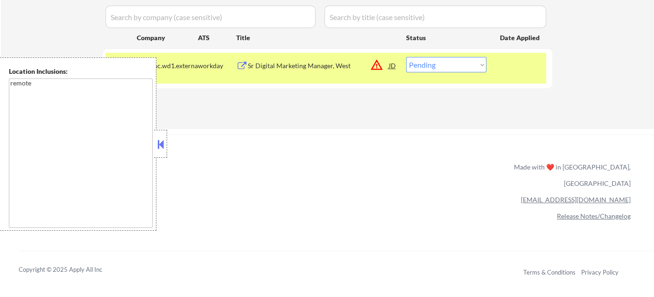
click at [158, 144] on button at bounding box center [160, 144] width 10 height 14
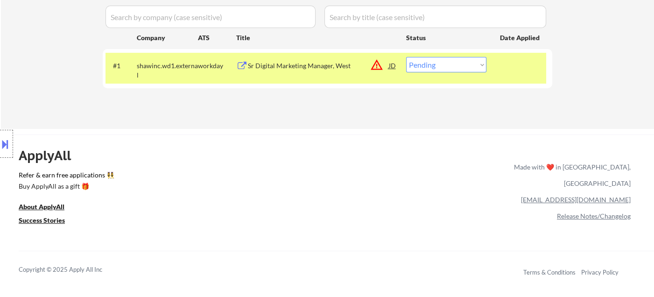
click at [460, 69] on select "Choose an option... Pending Applied Excluded (Questions) Excluded (Expired) Exc…" at bounding box center [446, 64] width 80 height 15
select select ""excluded__location_""
click at [406, 57] on select "Choose an option... Pending Applied Excluded (Questions) Excluded (Expired) Exc…" at bounding box center [446, 64] width 80 height 15
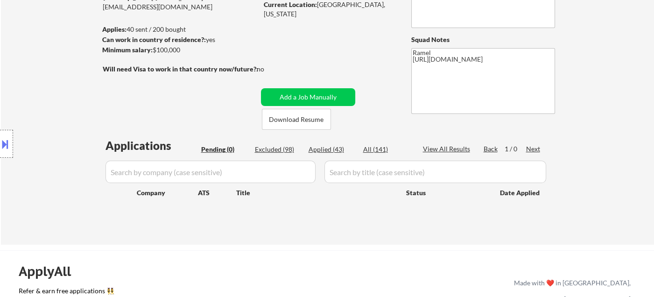
scroll to position [104, 0]
click at [335, 148] on div "Applied (43)" at bounding box center [331, 149] width 47 height 9
click at [18, 65] on div "Location Inclusions: remote" at bounding box center [83, 143] width 167 height 173
click at [339, 154] on div "Applied (43)" at bounding box center [331, 149] width 47 height 9
click at [337, 151] on div "Applied (43)" at bounding box center [331, 149] width 47 height 9
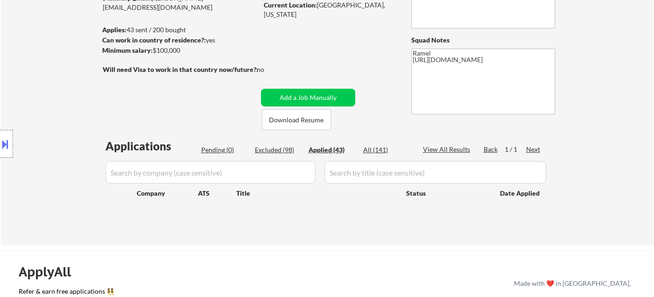
select select ""applied""
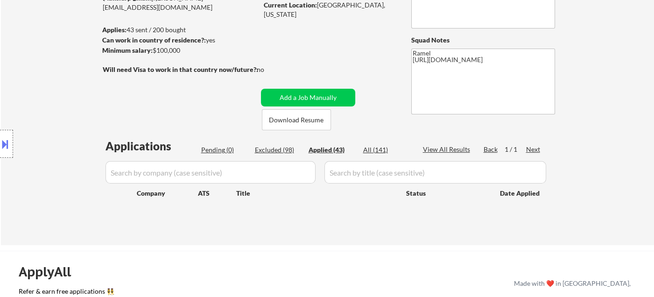
select select ""applied""
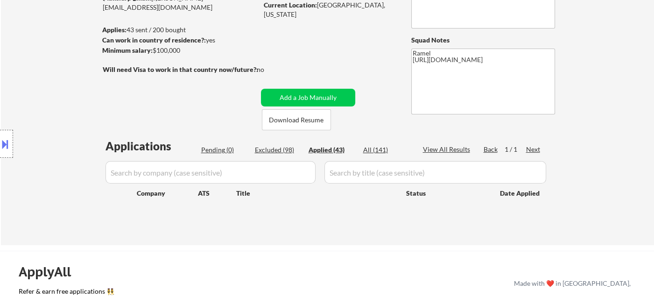
select select ""applied""
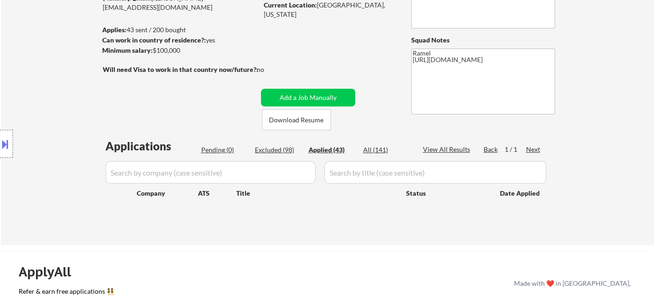
select select ""applied""
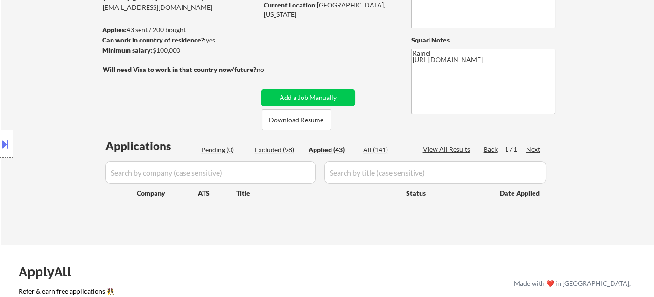
select select ""applied""
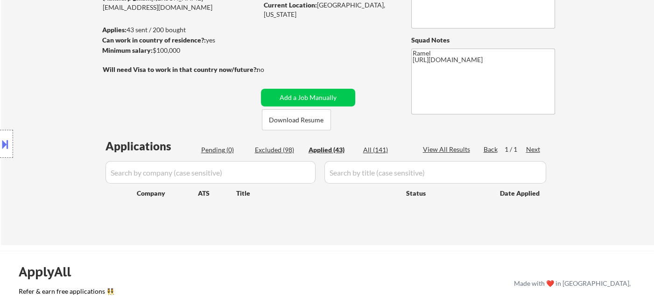
select select ""applied""
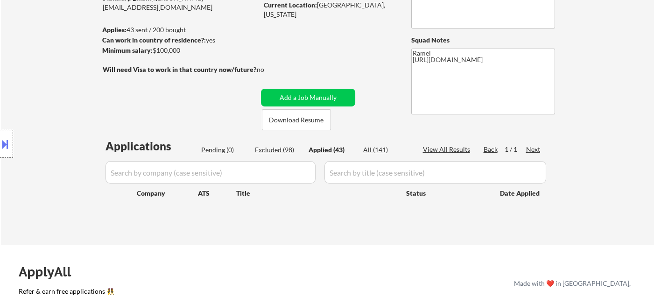
select select ""applied""
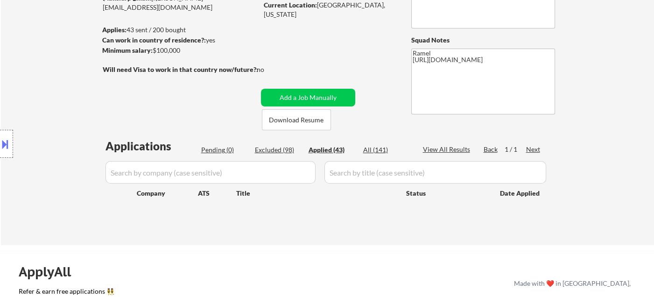
select select ""applied""
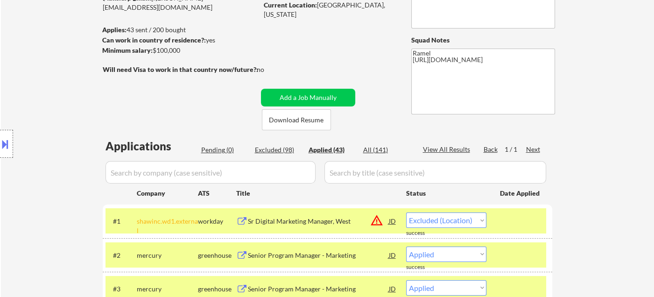
select select ""applied""
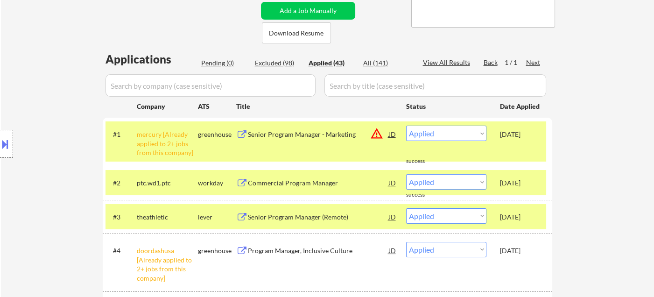
scroll to position [207, 0]
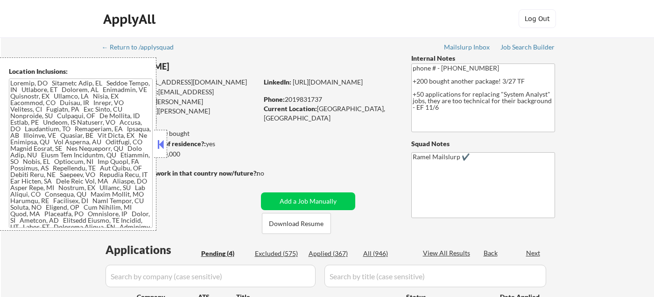
select select ""pending""
click at [161, 141] on button at bounding box center [160, 144] width 10 height 14
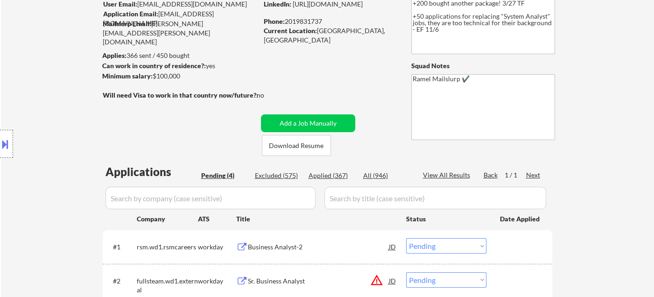
scroll to position [155, 0]
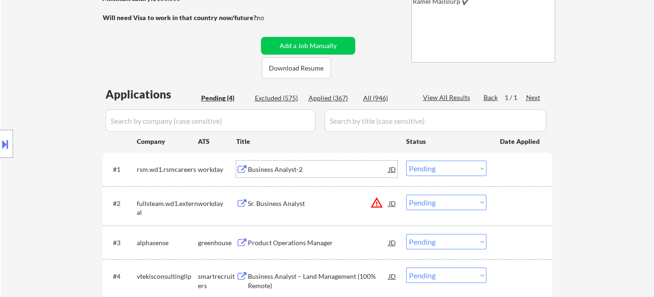
click at [287, 170] on div "Business Analyst-2" at bounding box center [318, 169] width 141 height 9
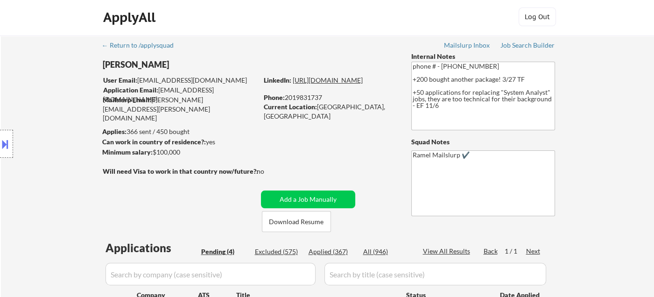
scroll to position [0, 0]
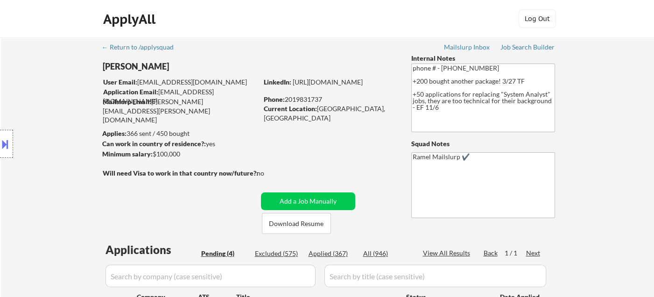
click at [316, 100] on div "Phone: [PHONE_NUMBER]" at bounding box center [330, 99] width 132 height 9
copy div "2019831737"
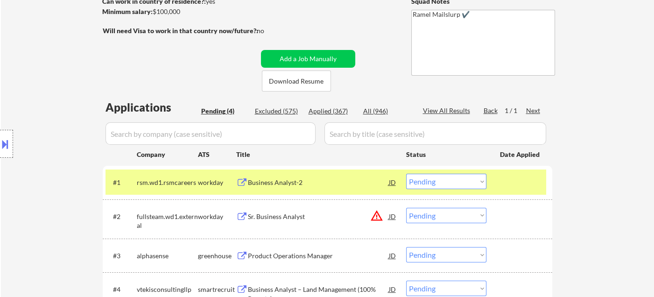
scroll to position [259, 0]
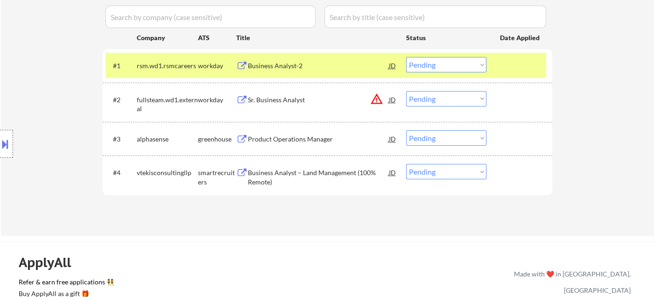
click at [436, 70] on select "Choose an option... Pending Applied Excluded (Questions) Excluded (Expired) Exc…" at bounding box center [446, 64] width 80 height 15
click at [406, 57] on select "Choose an option... Pending Applied Excluded (Questions) Excluded (Expired) Exc…" at bounding box center [446, 64] width 80 height 15
click at [280, 174] on div "Business Analyst – Land Management (100% Remote)" at bounding box center [318, 177] width 141 height 18
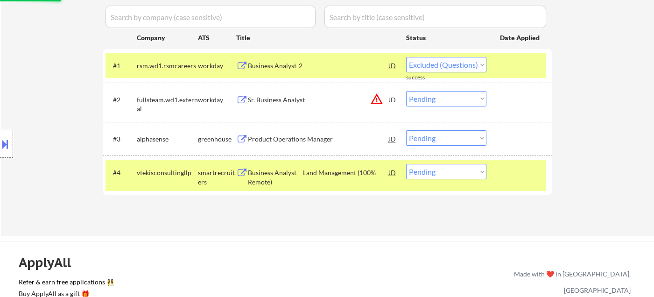
select select ""pending""
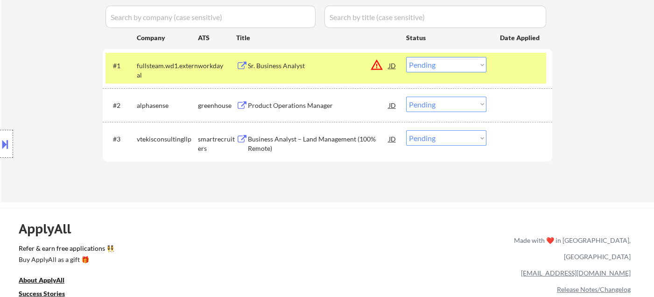
click at [419, 140] on select "Choose an option... Pending Applied Excluded (Questions) Excluded (Expired) Exc…" at bounding box center [446, 137] width 80 height 15
select select ""excluded__bad_match_""
click at [406, 130] on select "Choose an option... Pending Applied Excluded (Questions) Excluded (Expired) Exc…" at bounding box center [446, 137] width 80 height 15
click at [296, 106] on div "Product Operations Manager" at bounding box center [318, 105] width 141 height 9
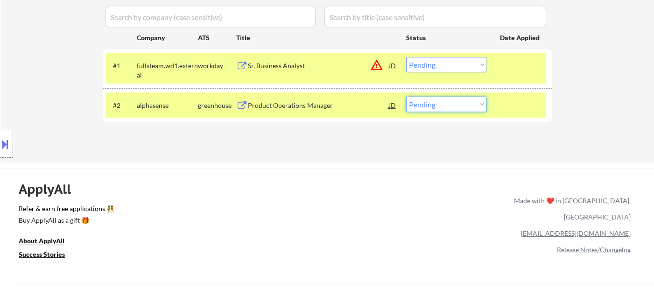
click at [446, 108] on select "Choose an option... Pending Applied Excluded (Questions) Excluded (Expired) Exc…" at bounding box center [446, 104] width 80 height 15
select select ""excluded""
click at [406, 97] on select "Choose an option... Pending Applied Excluded (Questions) Excluded (Expired) Exc…" at bounding box center [446, 104] width 80 height 15
click at [302, 67] on div "Sr. Business Analyst" at bounding box center [318, 65] width 141 height 9
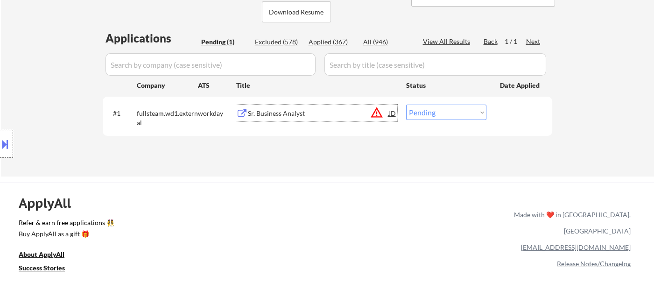
scroll to position [155, 0]
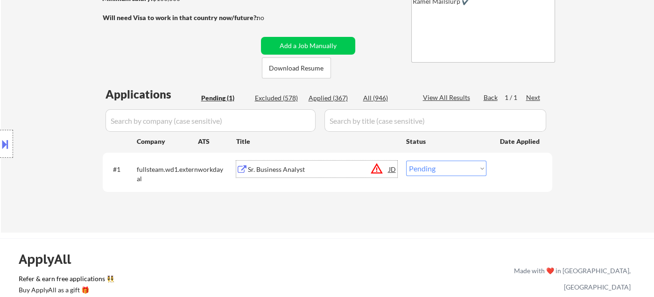
click at [449, 168] on select "Choose an option... Pending Applied Excluded (Questions) Excluded (Expired) Exc…" at bounding box center [446, 168] width 80 height 15
select select ""excluded__location_""
click at [406, 161] on select "Choose an option... Pending Applied Excluded (Questions) Excluded (Expired) Exc…" at bounding box center [446, 168] width 80 height 15
click at [382, 217] on div "← Return to /applysquad Mailslurp Inbox Job Search Builder Nicole Peralta User …" at bounding box center [328, 53] width 466 height 343
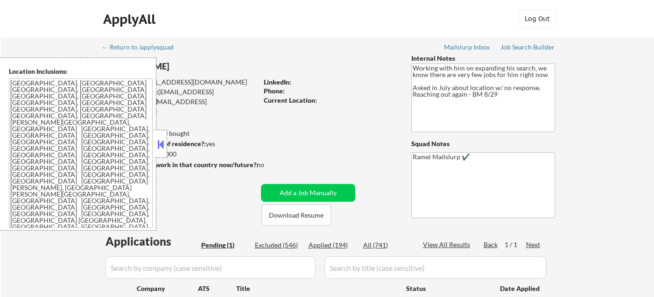
click at [162, 150] on button at bounding box center [160, 144] width 10 height 14
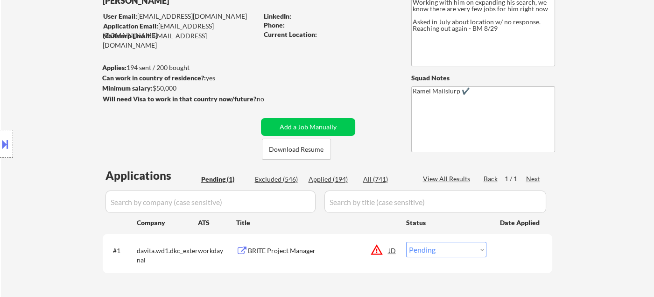
scroll to position [155, 0]
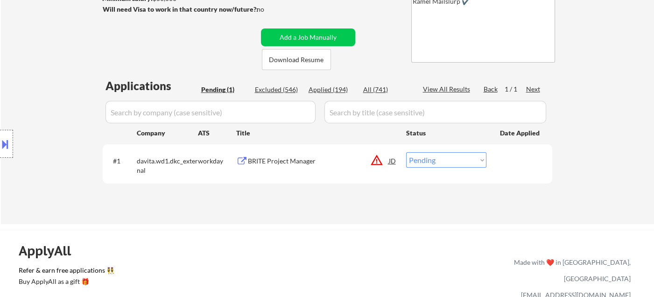
click at [403, 161] on div "#1 davita.wd1.dkc_external workday BRITE Project Manager JD warning_amber Choos…" at bounding box center [325, 163] width 441 height 31
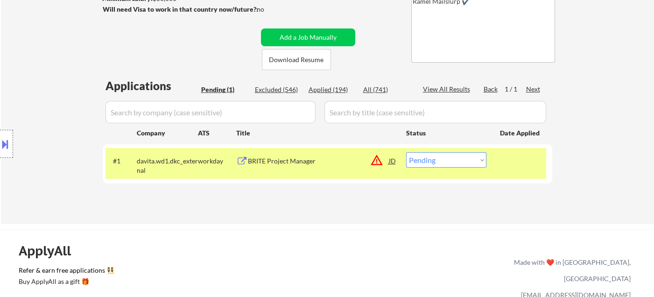
click at [393, 164] on div "JD" at bounding box center [392, 160] width 9 height 17
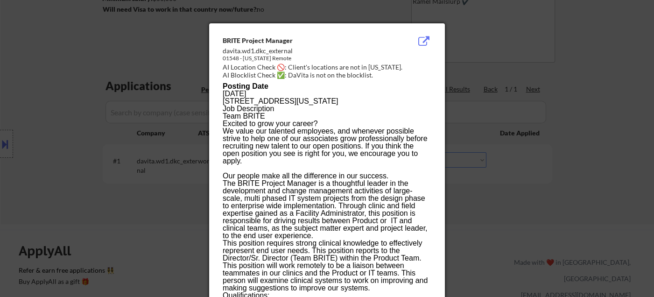
click at [506, 191] on div at bounding box center [327, 148] width 654 height 297
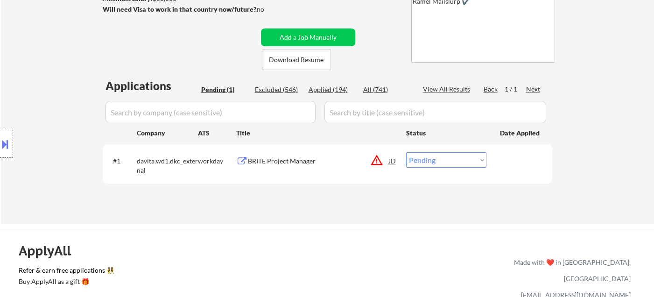
click at [286, 166] on div "BRITE Project Manager" at bounding box center [318, 160] width 141 height 17
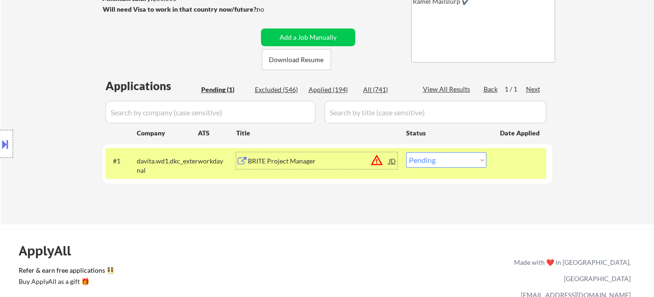
click at [451, 160] on select "Choose an option... Pending Applied Excluded (Questions) Excluded (Expired) Exc…" at bounding box center [446, 159] width 80 height 15
select select ""excluded__location_""
click at [406, 152] on select "Choose an option... Pending Applied Excluded (Questions) Excluded (Expired) Exc…" at bounding box center [446, 159] width 80 height 15
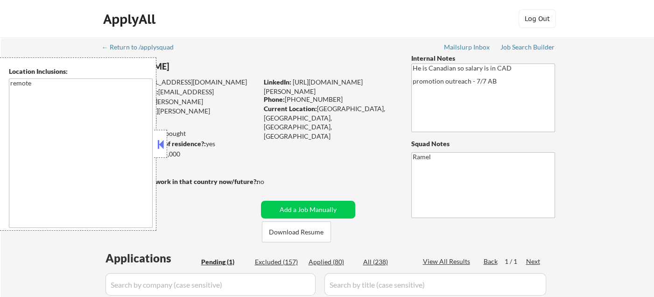
click at [164, 147] on button at bounding box center [160, 144] width 10 height 14
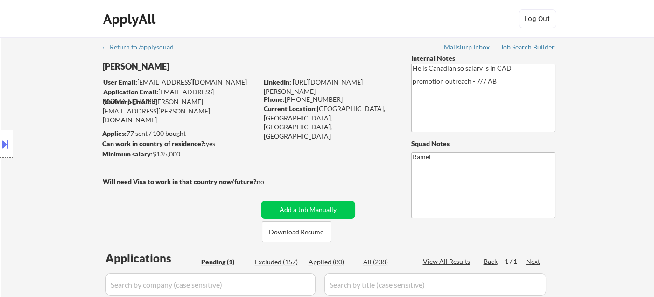
scroll to position [104, 0]
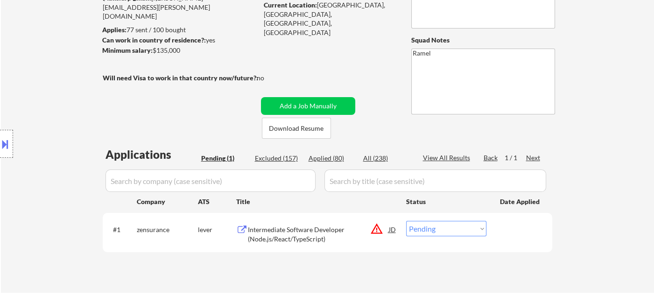
click at [40, 71] on div "Location Inclusions: remote" at bounding box center [83, 143] width 167 height 173
click at [311, 229] on div "Intermediate Software Developer (Node.js/React/TypeScript)" at bounding box center [318, 234] width 141 height 18
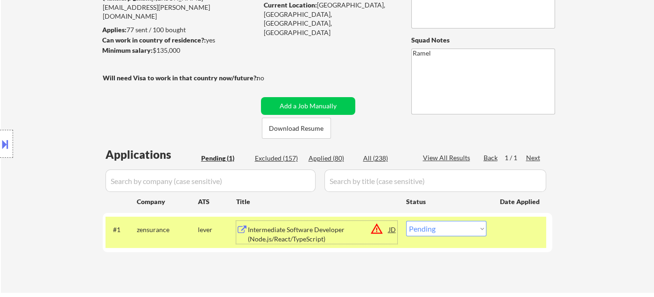
click at [8, 140] on button at bounding box center [5, 143] width 10 height 15
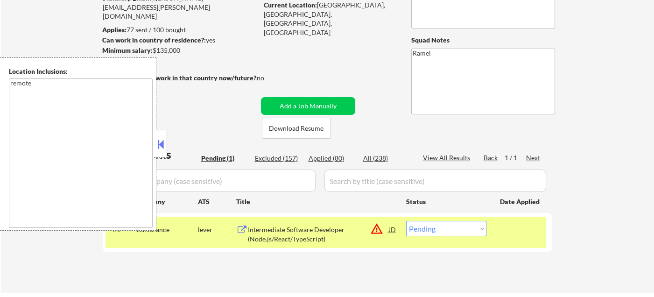
click at [163, 140] on button at bounding box center [160, 144] width 10 height 14
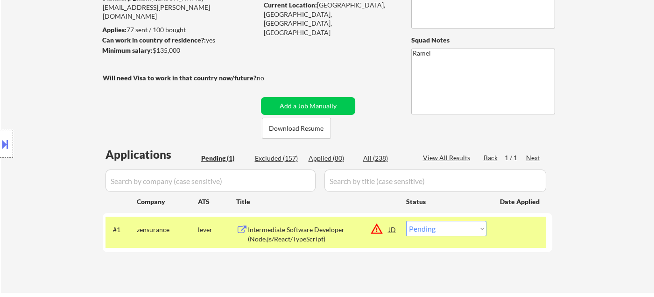
click at [452, 231] on select "Choose an option... Pending Applied Excluded (Questions) Excluded (Expired) Exc…" at bounding box center [446, 228] width 80 height 15
select select ""excluded__location_""
click at [406, 221] on select "Choose an option... Pending Applied Excluded (Questions) Excluded (Expired) Exc…" at bounding box center [446, 228] width 80 height 15
click at [586, 213] on div "← Return to /applysquad Mailslurp Inbox Job Search Builder [PERSON_NAME] User E…" at bounding box center [327, 113] width 653 height 359
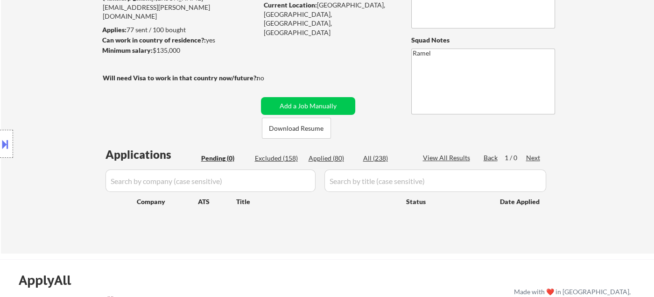
click at [51, 53] on div "← Return to /applysquad Mailslurp Inbox Job Search Builder [PERSON_NAME] User E…" at bounding box center [327, 94] width 653 height 320
